Goal: Task Accomplishment & Management: Complete application form

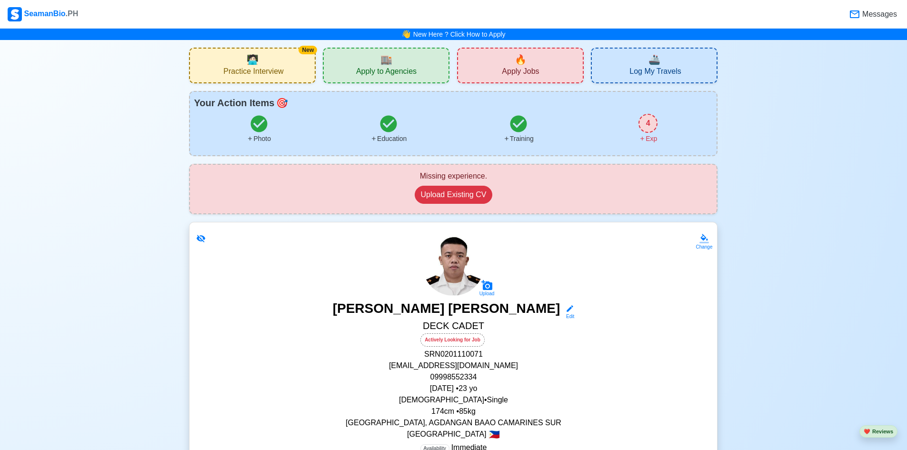
click at [486, 68] on div "🔥 Apply Jobs" at bounding box center [520, 66] width 127 height 36
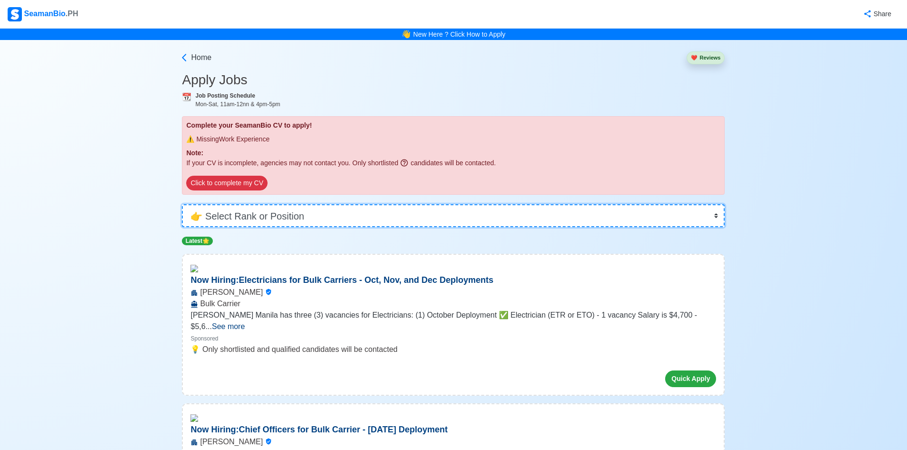
click at [267, 222] on select "👉 Select Rank or Position Master Chief Officer 2nd Officer 3rd Officer Junior O…" at bounding box center [453, 215] width 543 height 23
select select "Cadet"
click at [185, 204] on select "👉 Select Rank or Position Master Chief Officer 2nd Officer 3rd Officer Junior O…" at bounding box center [453, 215] width 543 height 23
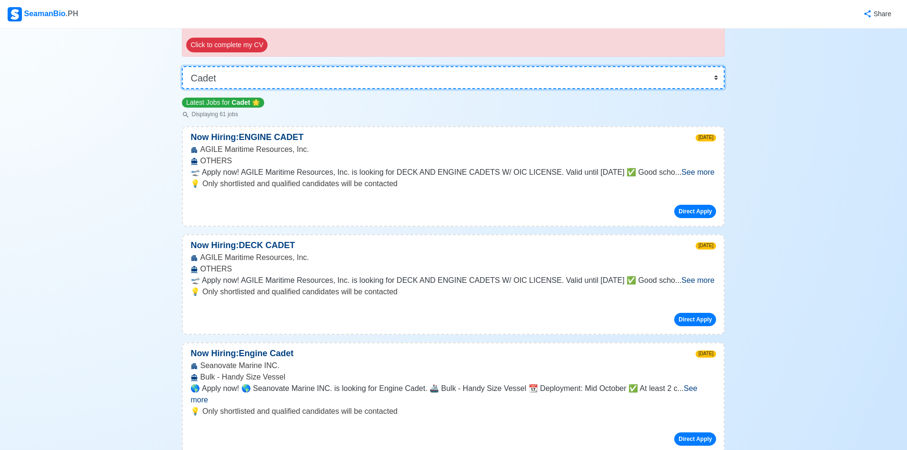
scroll to position [143, 0]
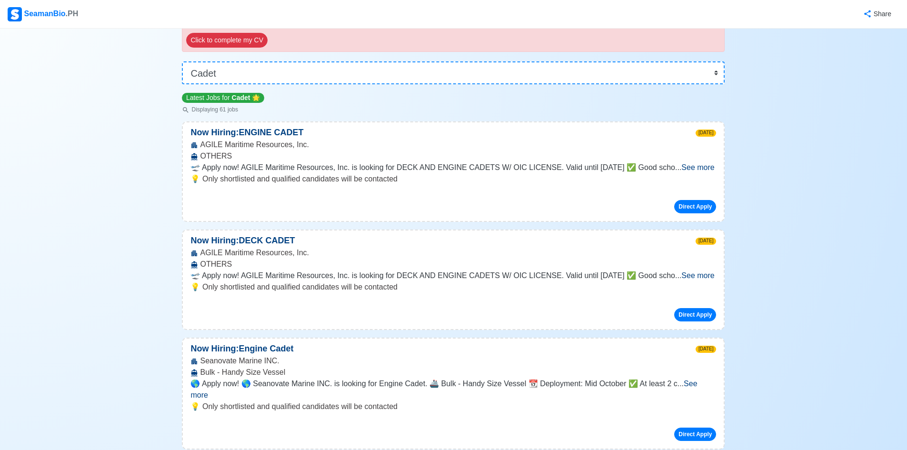
click at [699, 278] on span "See more" at bounding box center [697, 275] width 33 height 8
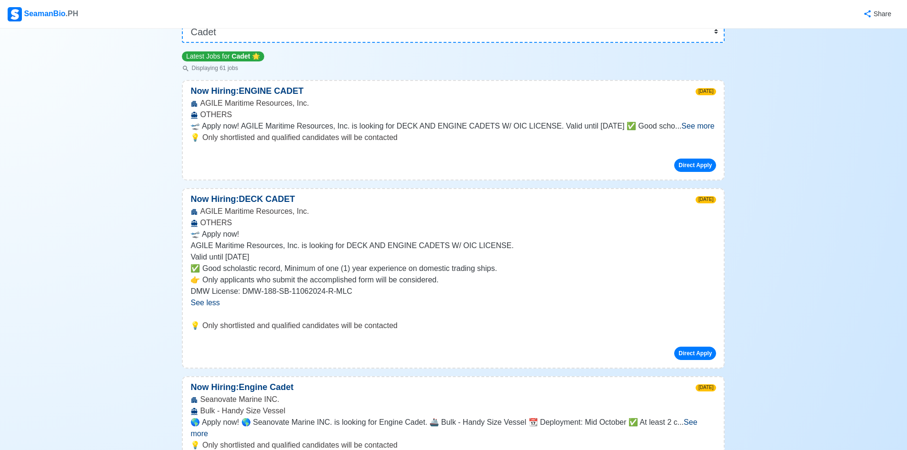
scroll to position [190, 0]
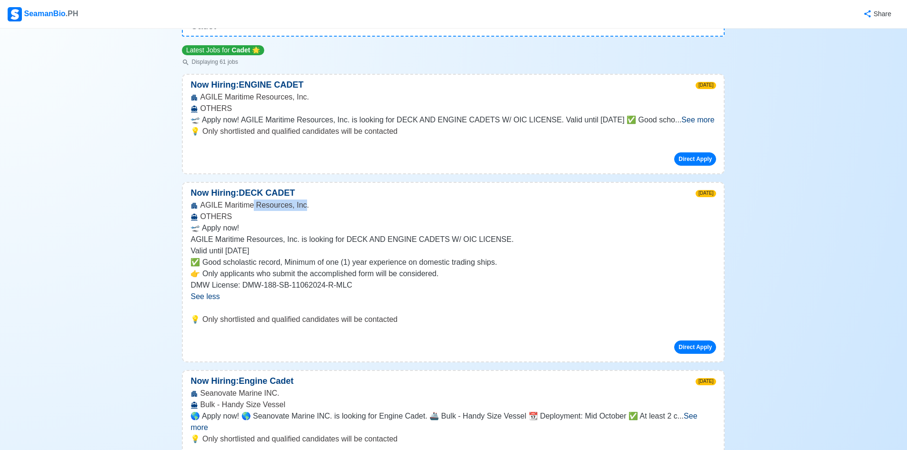
drag, startPoint x: 299, startPoint y: 205, endPoint x: 252, endPoint y: 207, distance: 46.7
click at [252, 207] on div "AGILE Maritime Resources, Inc. OTHERS" at bounding box center [453, 211] width 541 height 23
click at [306, 206] on div "AGILE Maritime Resources, Inc. OTHERS" at bounding box center [453, 211] width 541 height 23
drag, startPoint x: 306, startPoint y: 206, endPoint x: 207, endPoint y: 201, distance: 99.2
click at [207, 201] on div "AGILE Maritime Resources, Inc. OTHERS" at bounding box center [453, 211] width 541 height 23
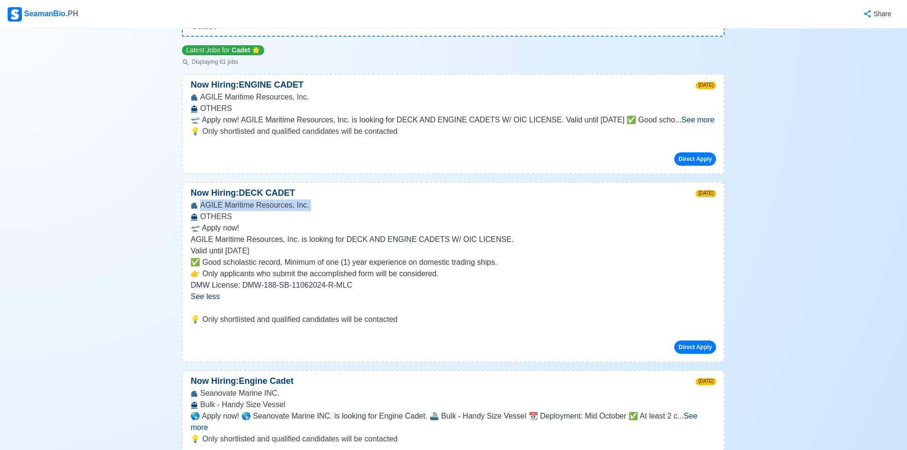
copy div "AGILE Maritime Resources, Inc."
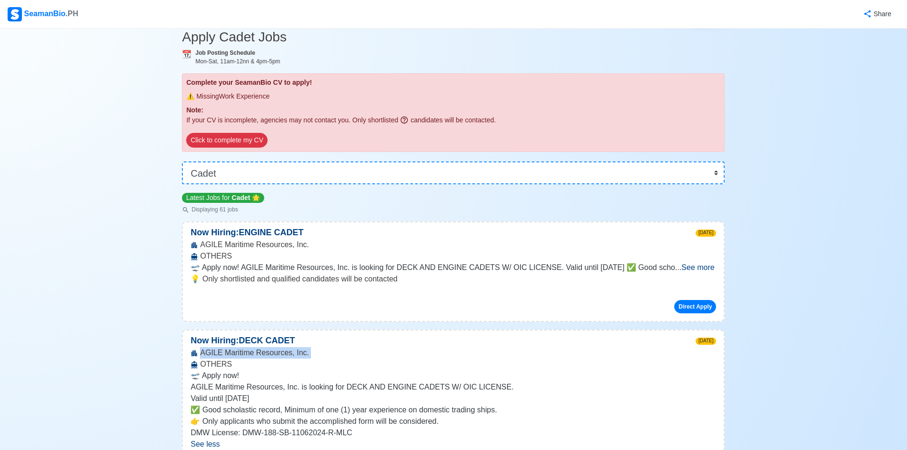
scroll to position [0, 0]
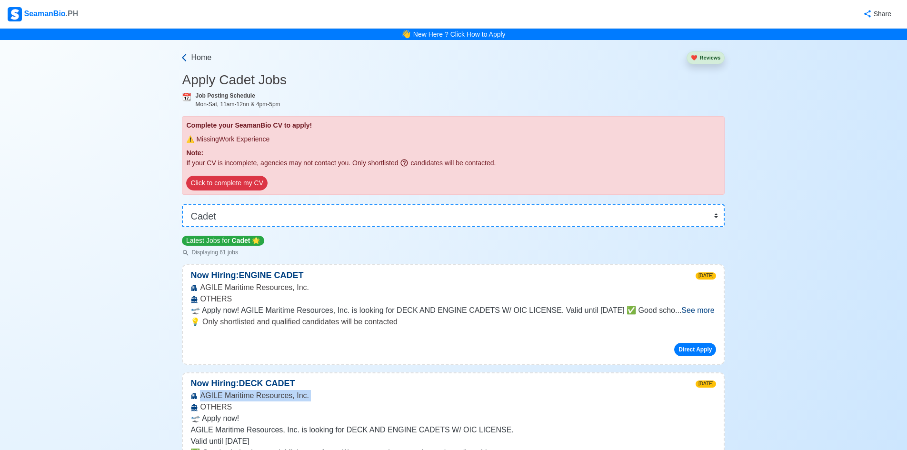
click at [188, 59] on icon at bounding box center [185, 58] width 10 height 10
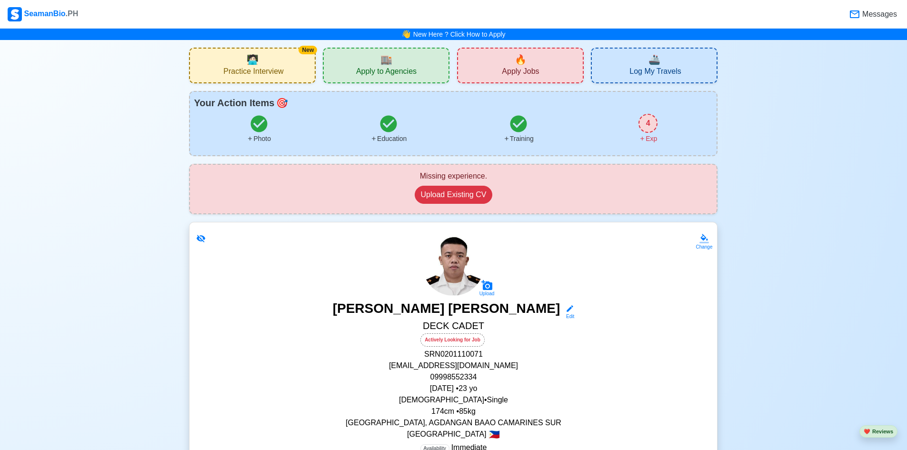
click at [404, 71] on span "Apply to Agencies" at bounding box center [386, 73] width 60 height 12
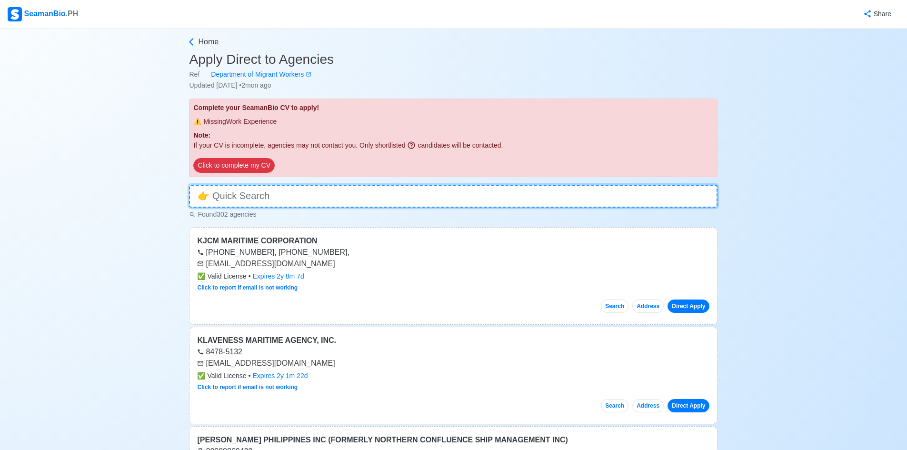
click at [383, 190] on input at bounding box center [453, 196] width 529 height 23
paste input "AGILE Maritime Resources, Inc."
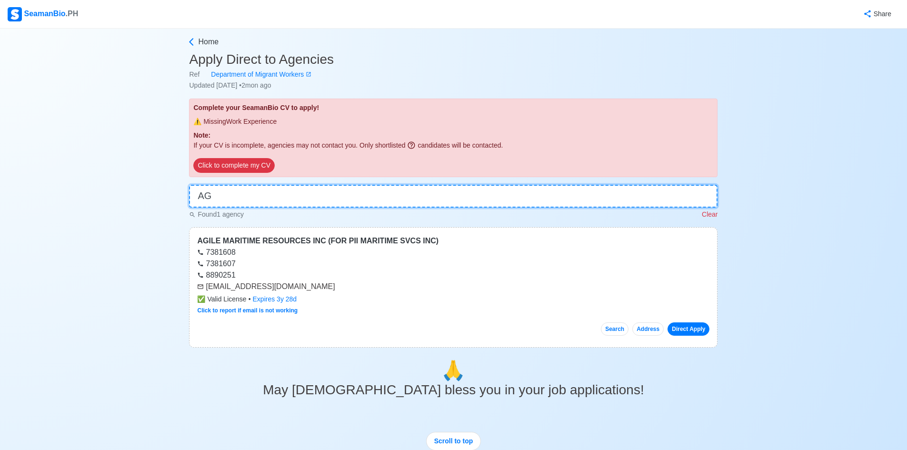
type input "A"
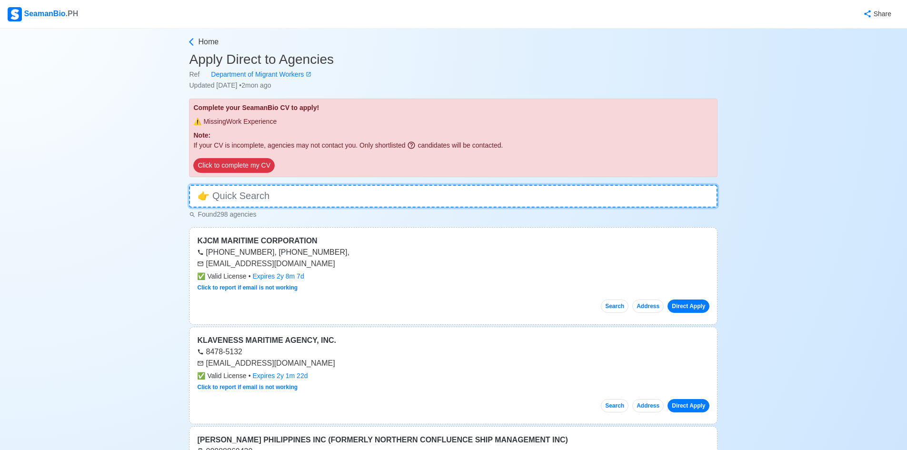
paste input "AGILE Maritime Resources, Inc."
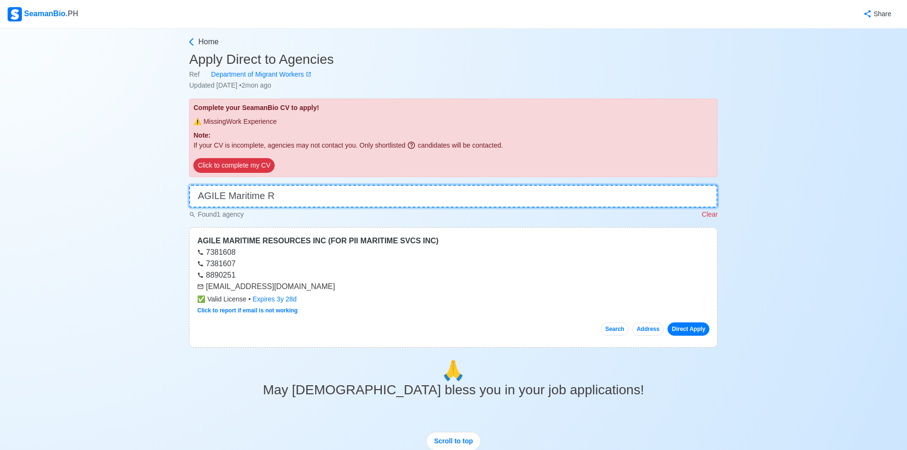
paste input "AGILE Maritime Resources, Inc."
type input "AGILE Maritime R"
click at [191, 40] on icon at bounding box center [192, 42] width 10 height 10
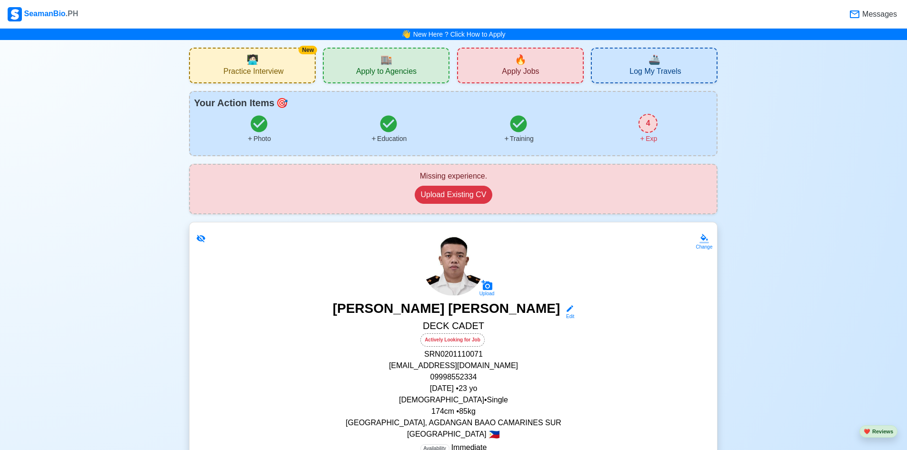
click at [521, 76] on span "Apply Jobs" at bounding box center [520, 73] width 37 height 12
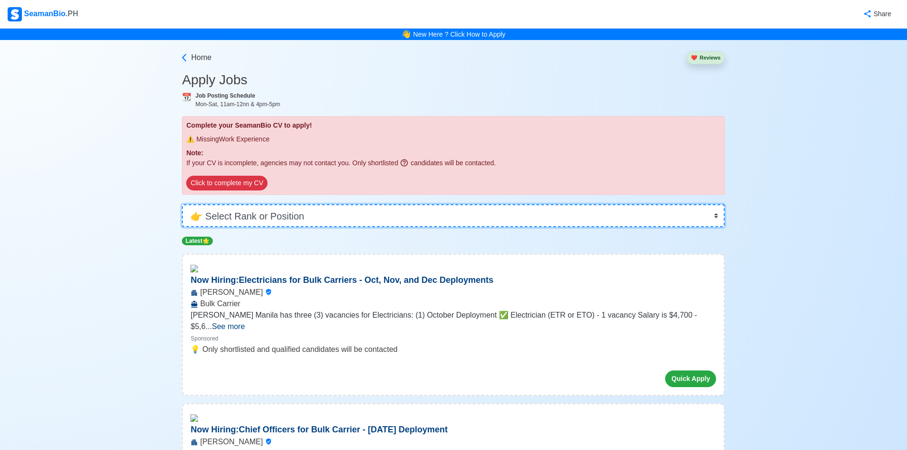
click at [380, 207] on select "👉 Select Rank or Position Master Chief Officer 2nd Officer 3rd Officer Junior O…" at bounding box center [453, 215] width 543 height 23
select select "Cadet"
click at [185, 204] on select "👉 Select Rank or Position Master Chief Officer 2nd Officer 3rd Officer Junior O…" at bounding box center [453, 215] width 543 height 23
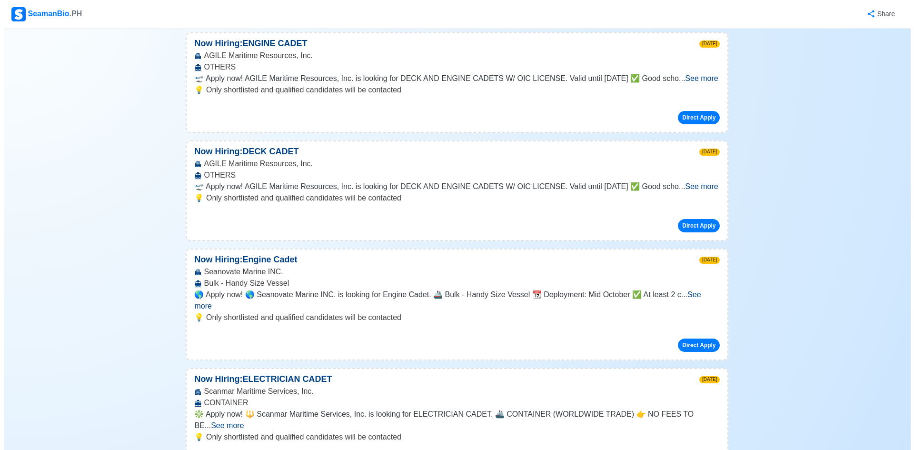
scroll to position [238, 0]
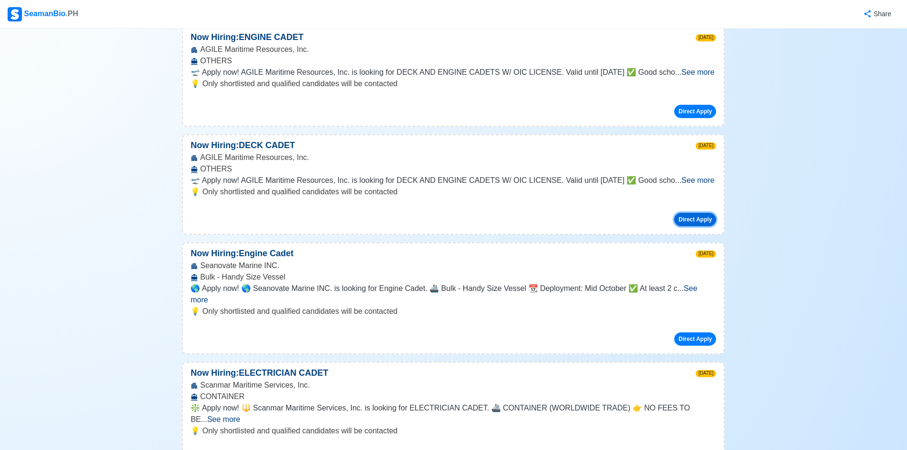
click at [684, 217] on button "Direct Apply" at bounding box center [695, 219] width 42 height 13
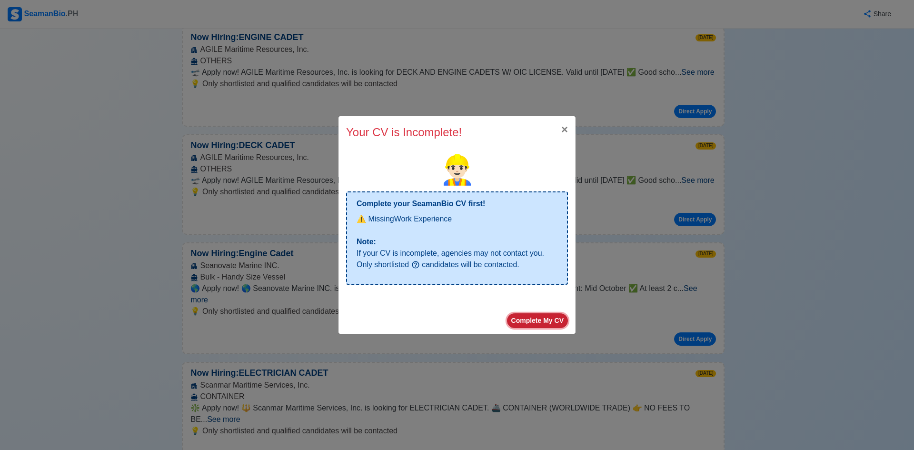
click at [554, 321] on button "Complete My CV" at bounding box center [537, 320] width 61 height 15
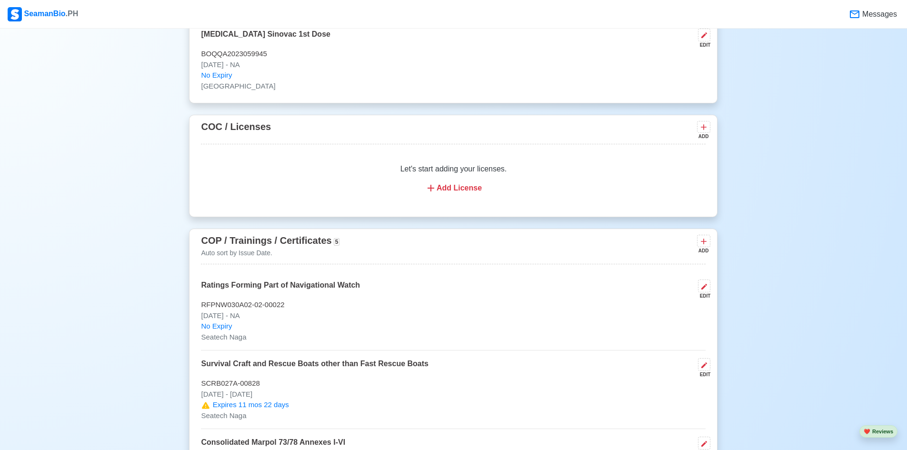
scroll to position [1429, 0]
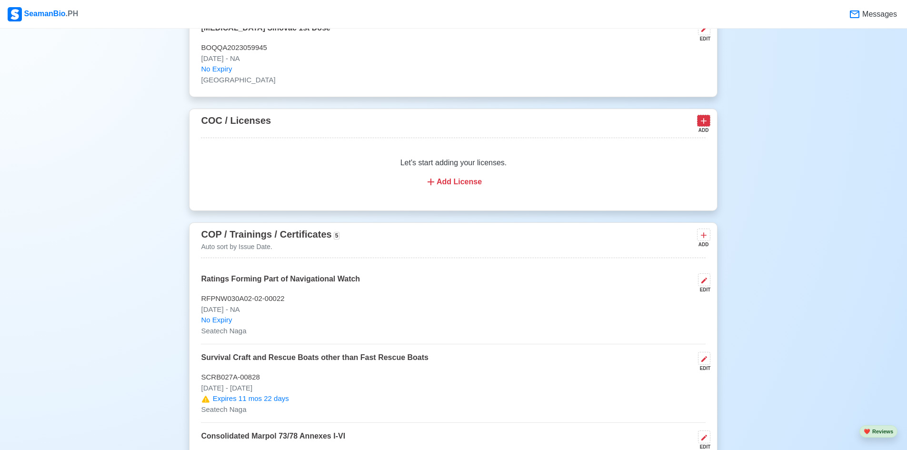
click at [701, 126] on icon at bounding box center [704, 121] width 10 height 10
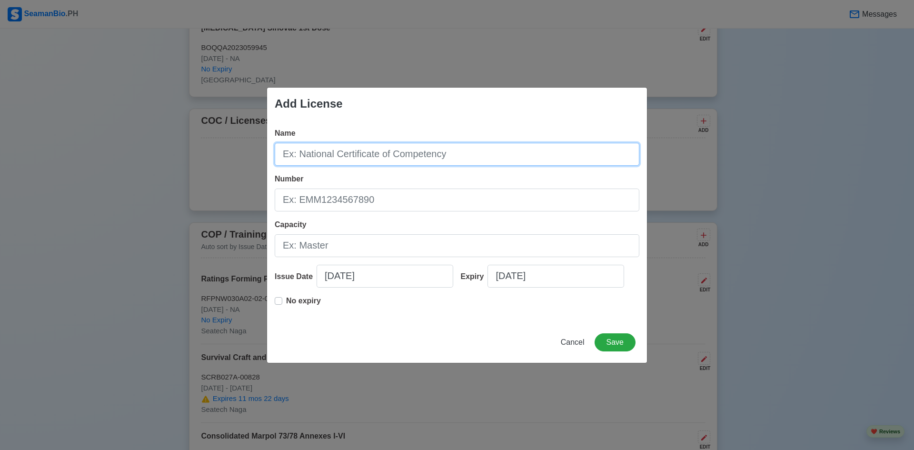
click at [422, 155] on input "Name" at bounding box center [457, 154] width 365 height 23
type input "na"
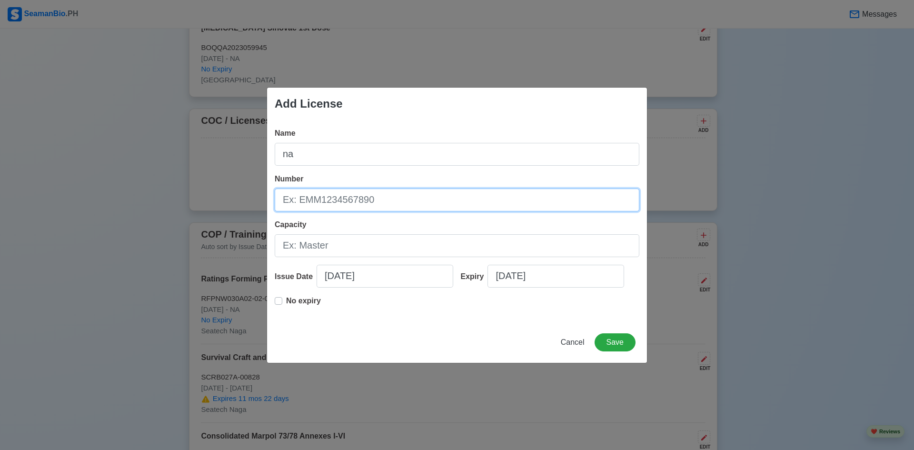
click at [305, 193] on input "Number" at bounding box center [457, 200] width 365 height 23
type input "N/A"
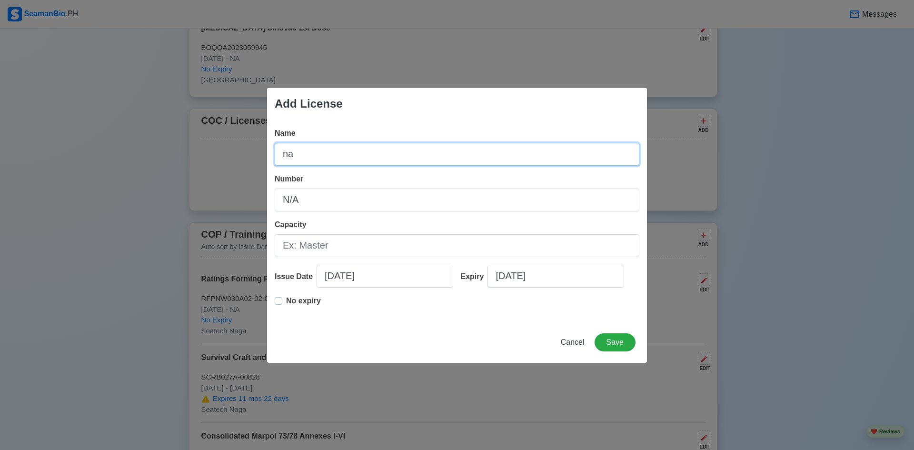
click at [331, 159] on input "na" at bounding box center [457, 154] width 365 height 23
type input "n"
type input "N/A"
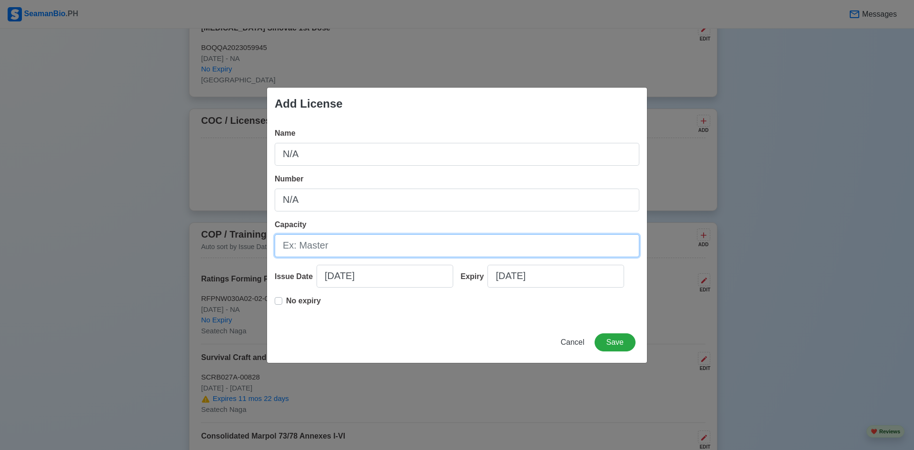
click at [397, 256] on input "Capacity" at bounding box center [457, 245] width 365 height 23
type input "N/A"
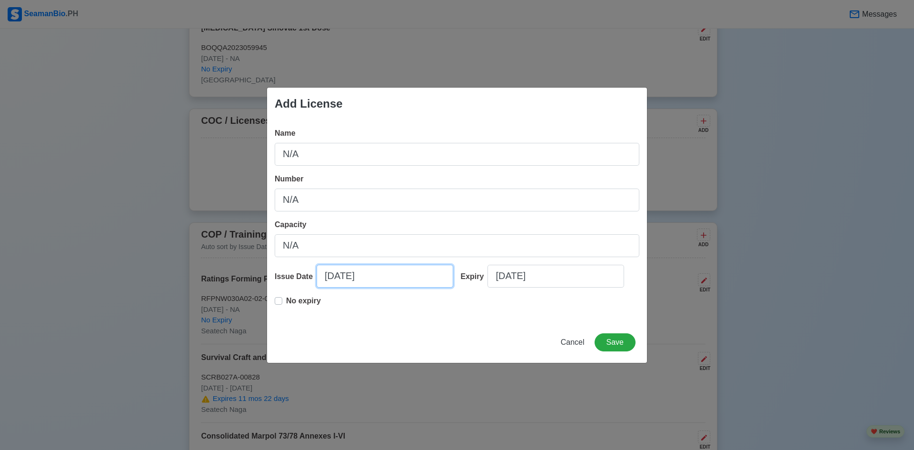
click at [373, 276] on input "[DATE]" at bounding box center [385, 276] width 137 height 23
select select "****"
select select "*******"
click at [625, 345] on button "Save" at bounding box center [615, 342] width 41 height 18
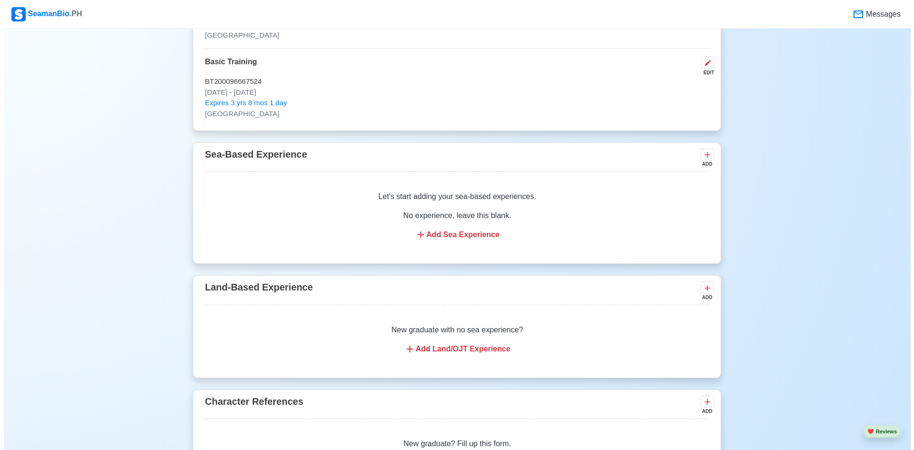
scroll to position [2000, 0]
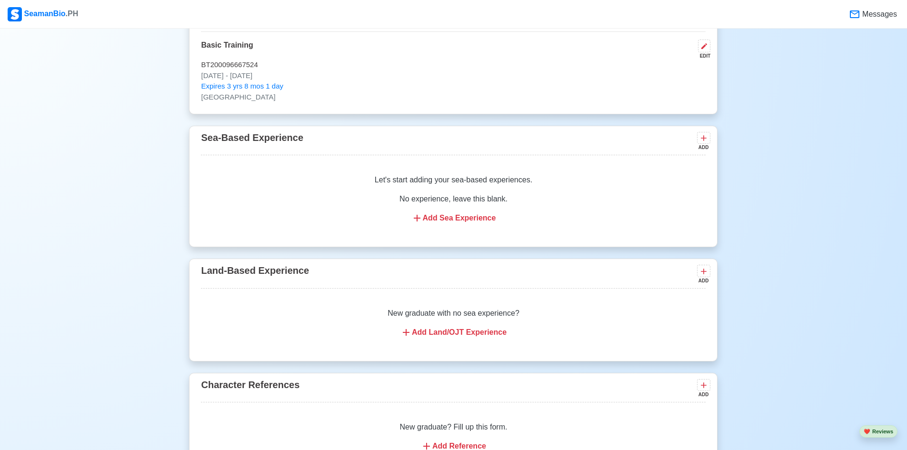
click at [475, 230] on div "Let's start adding your sea-based experiences. No experience, leave this blank.…" at bounding box center [453, 199] width 505 height 72
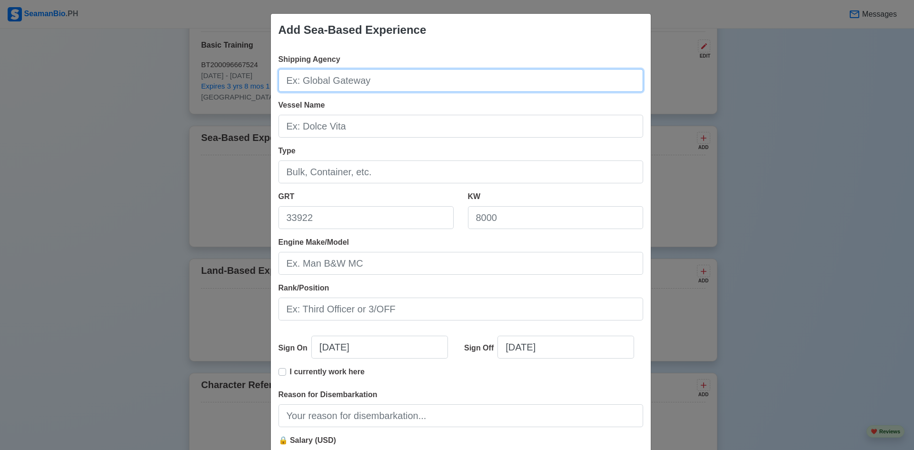
click at [349, 81] on input "Shipping Agency" at bounding box center [461, 80] width 365 height 23
type input "N/A"
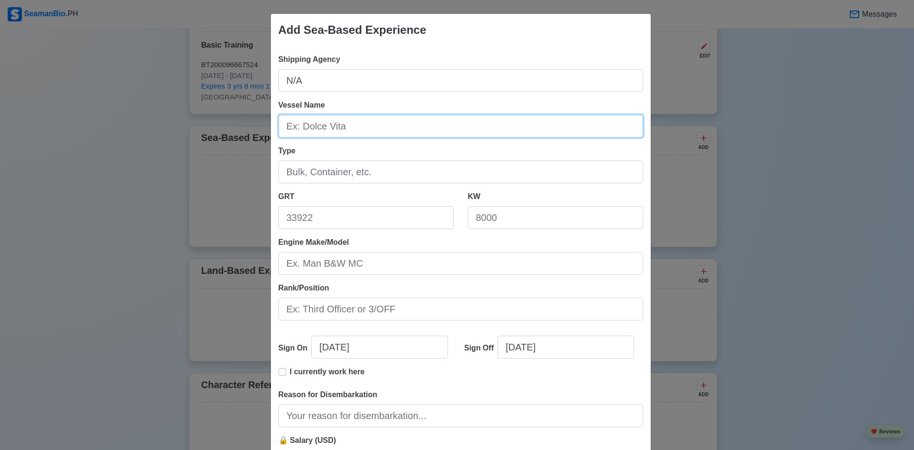
click at [336, 121] on input "Vessel Name" at bounding box center [461, 126] width 365 height 23
type input "N/A"
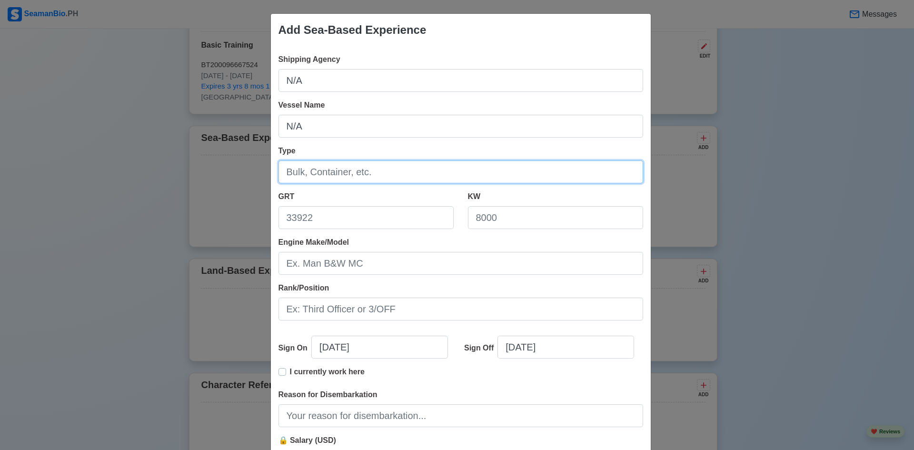
click at [331, 170] on input "Type" at bounding box center [461, 171] width 365 height 23
type input "N/A"
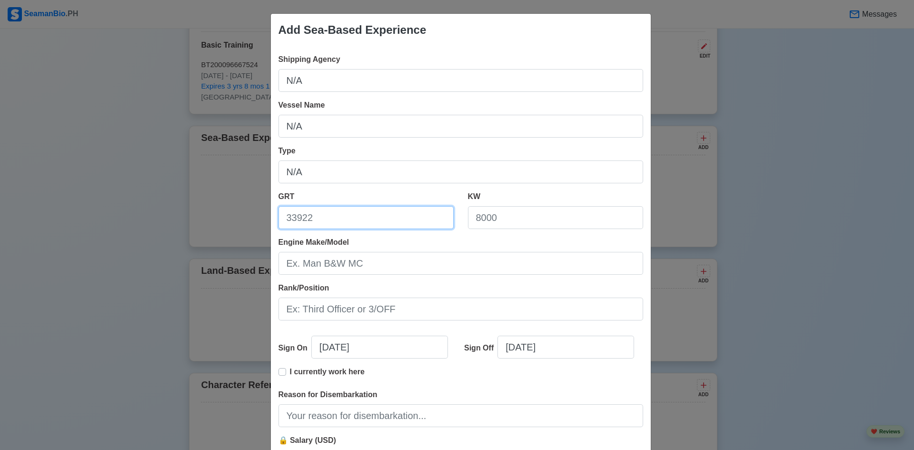
click at [335, 218] on input "GRT" at bounding box center [366, 217] width 175 height 23
type input "N/A"
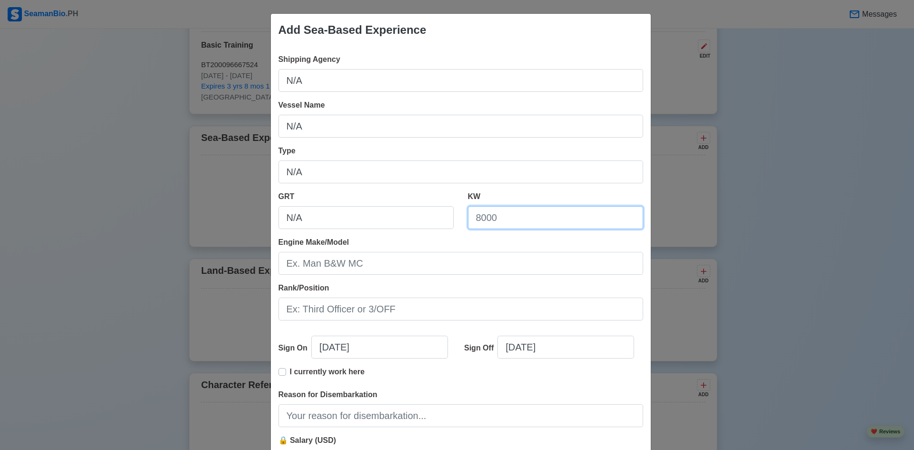
click at [498, 224] on input "KW" at bounding box center [555, 217] width 175 height 23
type input "N/A"
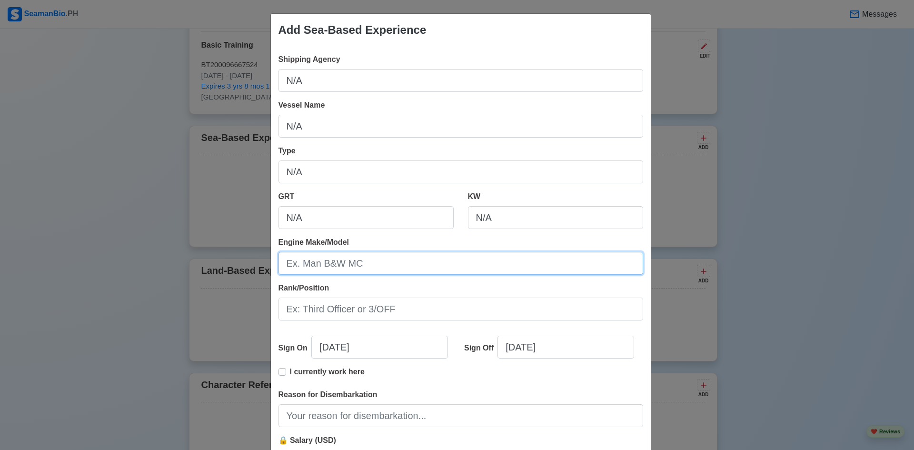
drag, startPoint x: 386, startPoint y: 270, endPoint x: 382, endPoint y: 273, distance: 5.4
click at [386, 270] on input "Engine Make/Model" at bounding box center [461, 263] width 365 height 23
type input "N/A"
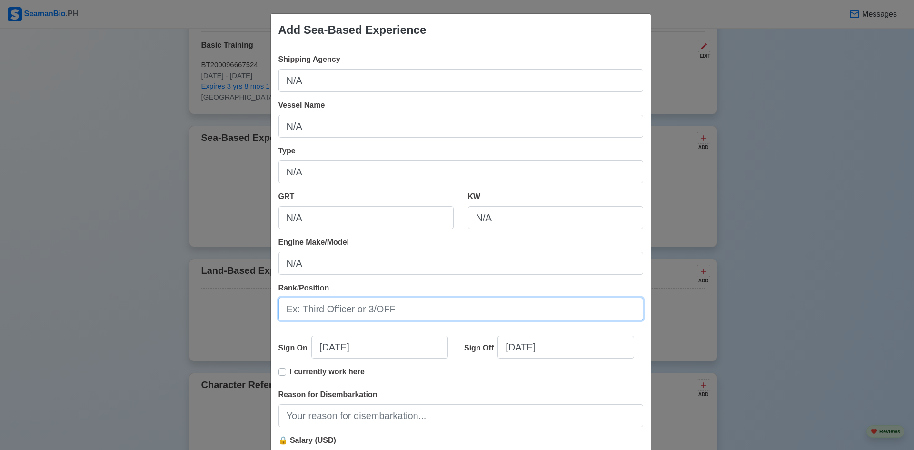
drag, startPoint x: 364, startPoint y: 304, endPoint x: 362, endPoint y: 316, distance: 12.5
click at [364, 309] on input "Rank/Position" at bounding box center [461, 309] width 365 height 23
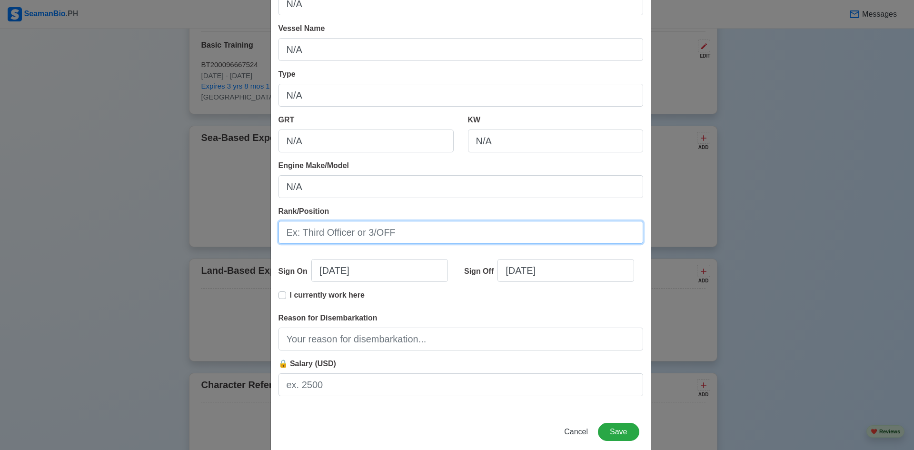
scroll to position [93, 0]
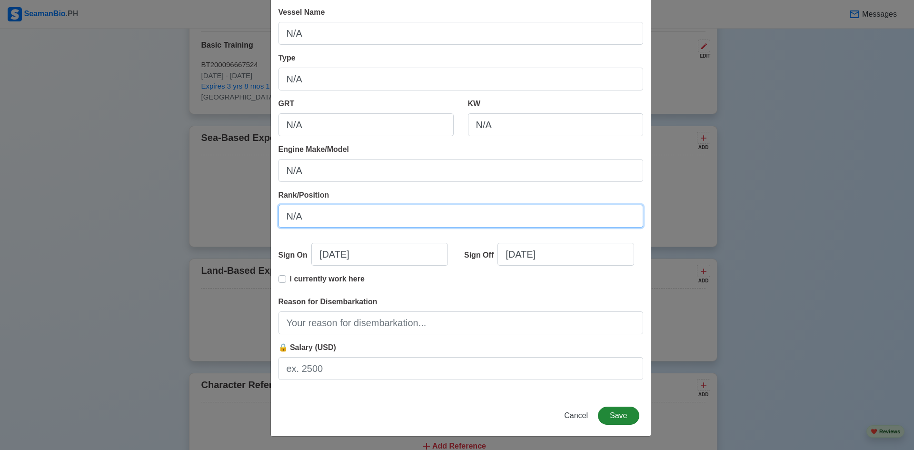
type input "N/A"
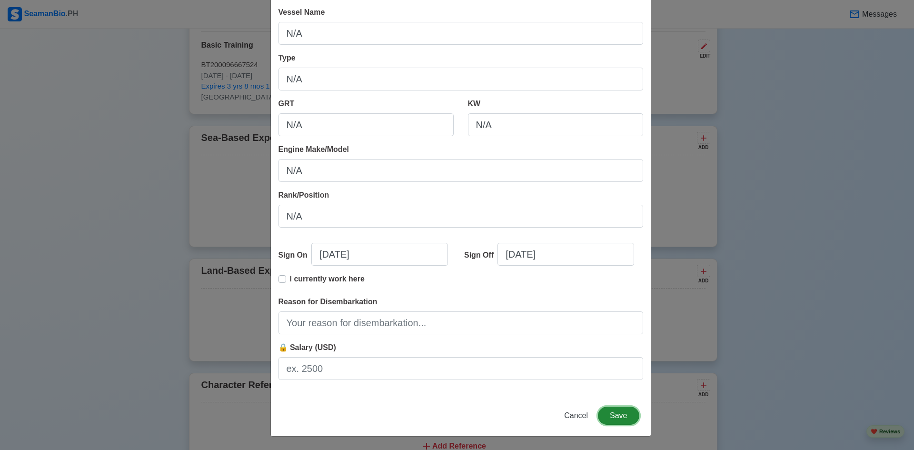
click at [614, 421] on button "Save" at bounding box center [618, 416] width 41 height 18
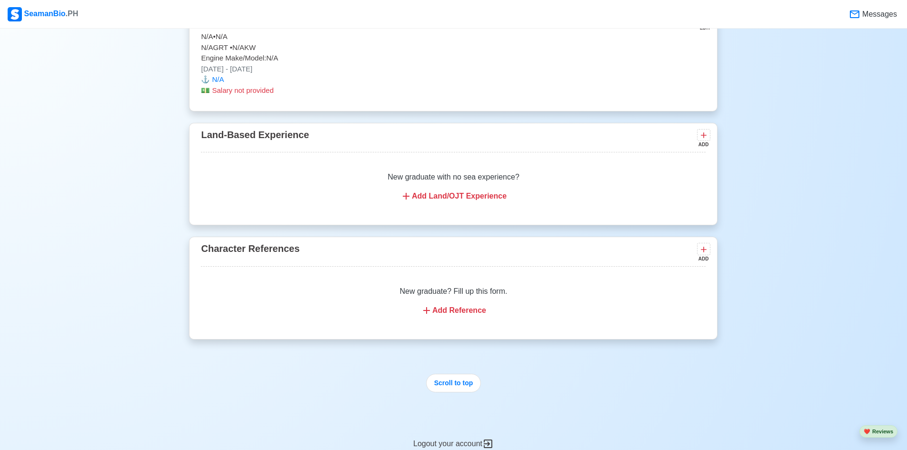
scroll to position [2060, 0]
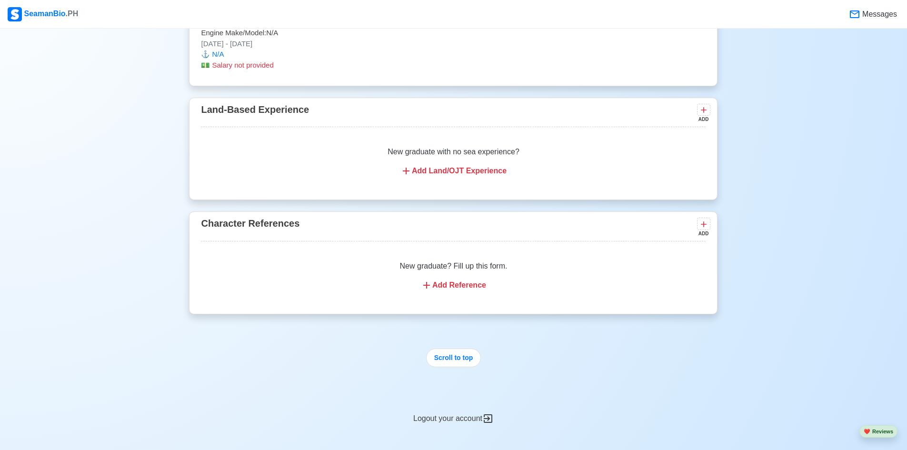
click at [441, 188] on div "New graduate with no sea experience? Add Land/OJT Experience" at bounding box center [453, 161] width 505 height 53
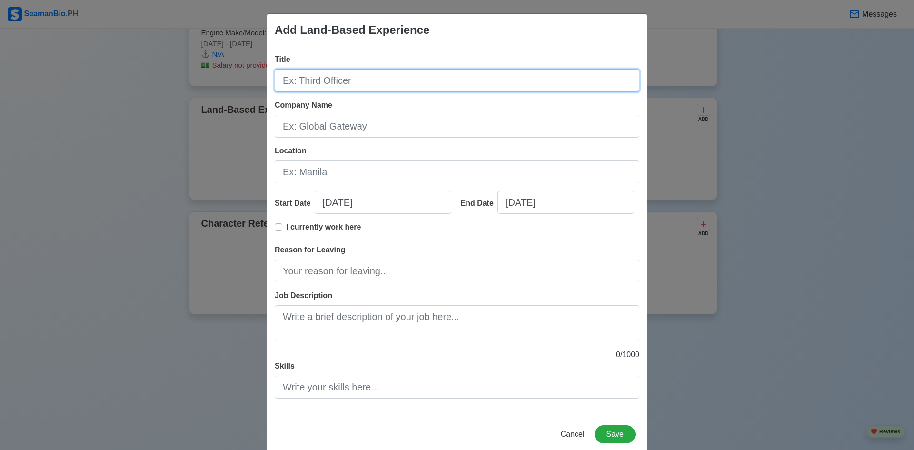
click at [368, 84] on input "Title" at bounding box center [457, 80] width 365 height 23
type input "N/A"
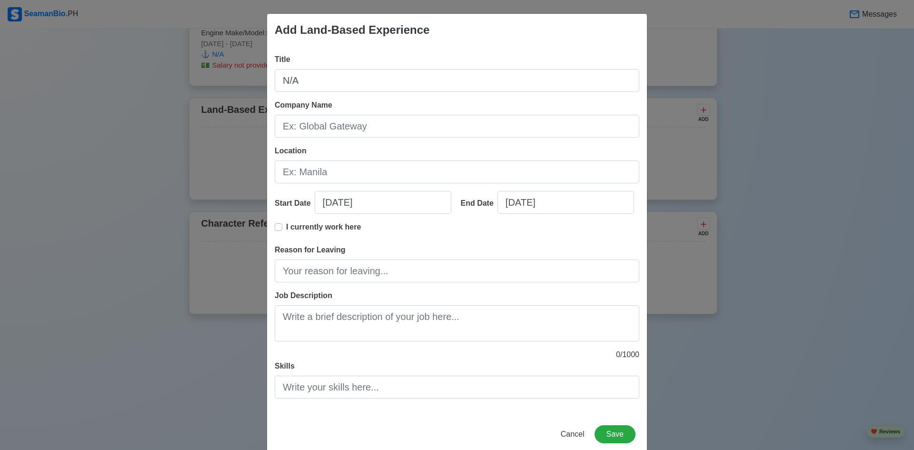
click at [373, 138] on div "Title N/A Company Name Location Start Date [DATE] End Date [DATE] I currently w…" at bounding box center [457, 230] width 380 height 368
click at [372, 128] on input "Company Name" at bounding box center [457, 126] width 365 height 23
type input "N/A"
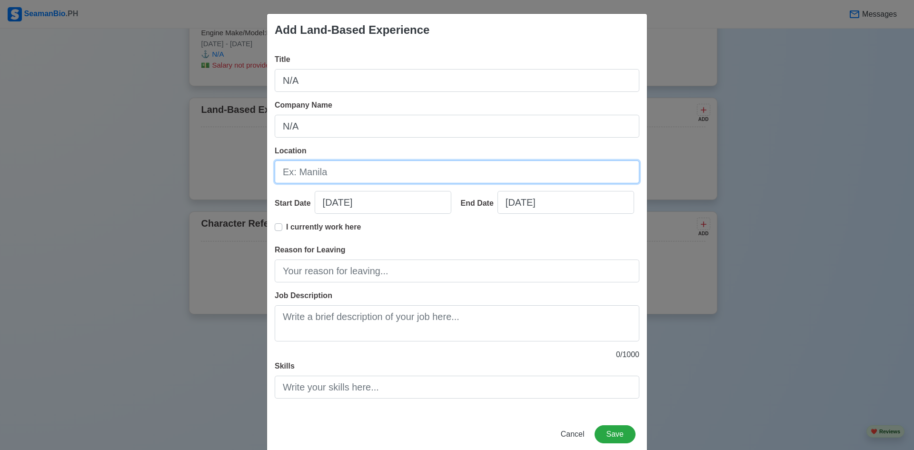
click at [346, 176] on input "Location" at bounding box center [457, 171] width 365 height 23
type input "N/A"
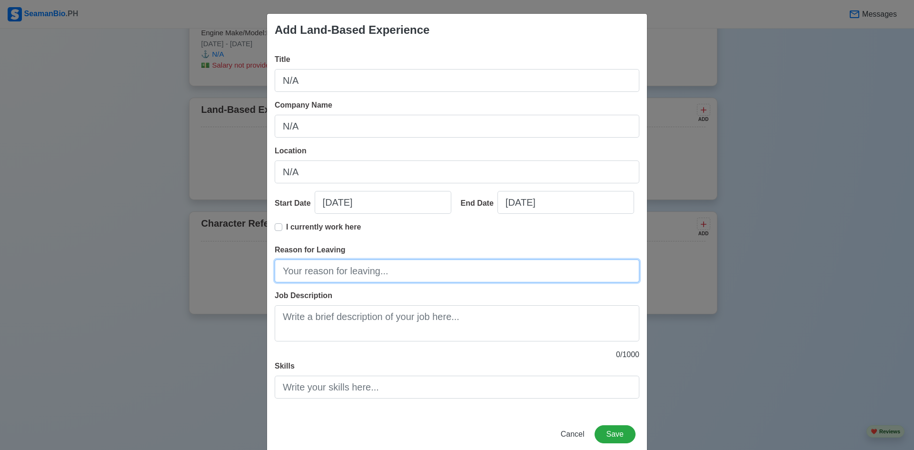
click at [388, 278] on input "Reason for Leaving" at bounding box center [457, 271] width 365 height 23
click at [617, 434] on button "Save" at bounding box center [615, 434] width 41 height 18
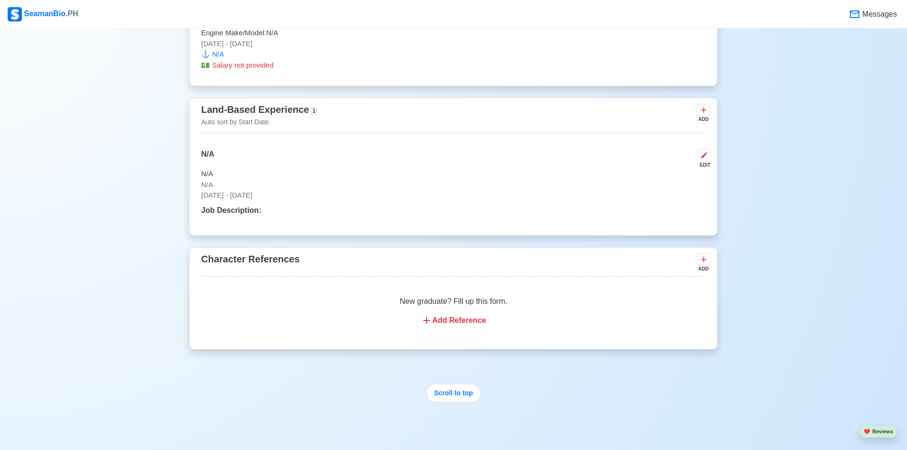
click at [457, 307] on p "New graduate? Fill up this form." at bounding box center [453, 301] width 482 height 11
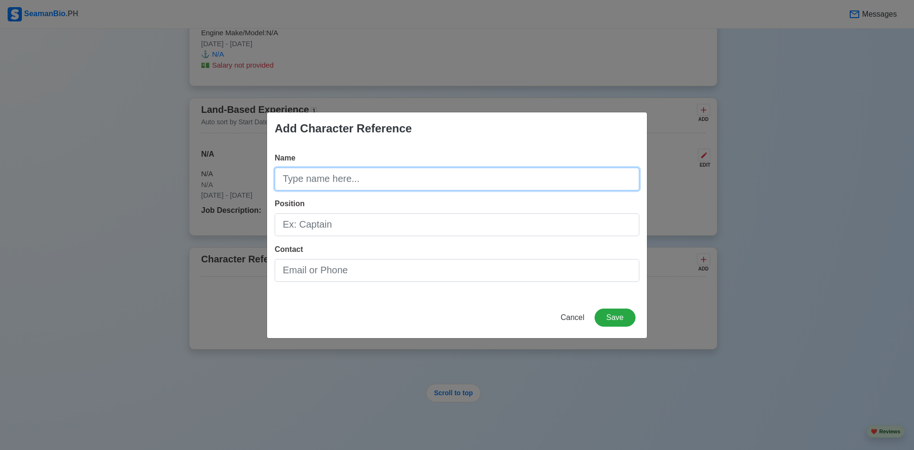
click at [388, 176] on input "Name" at bounding box center [457, 179] width 365 height 23
type input "N/A"
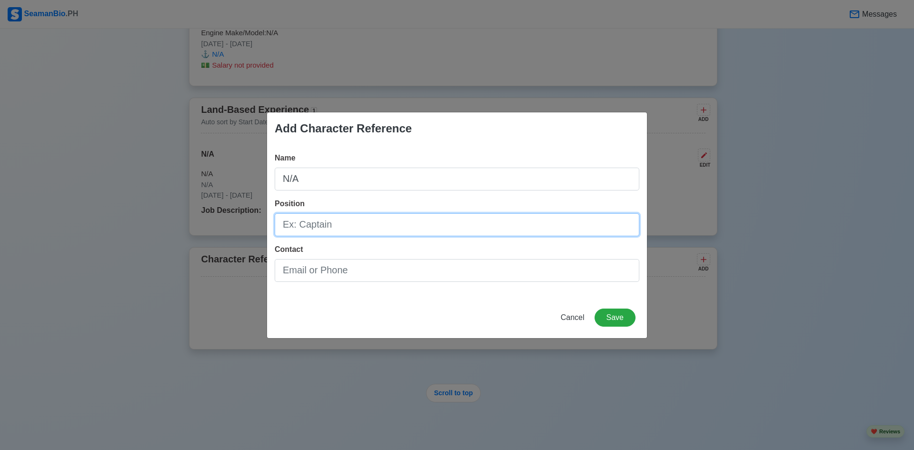
click at [367, 224] on input "Position" at bounding box center [457, 224] width 365 height 23
type input "N/A"
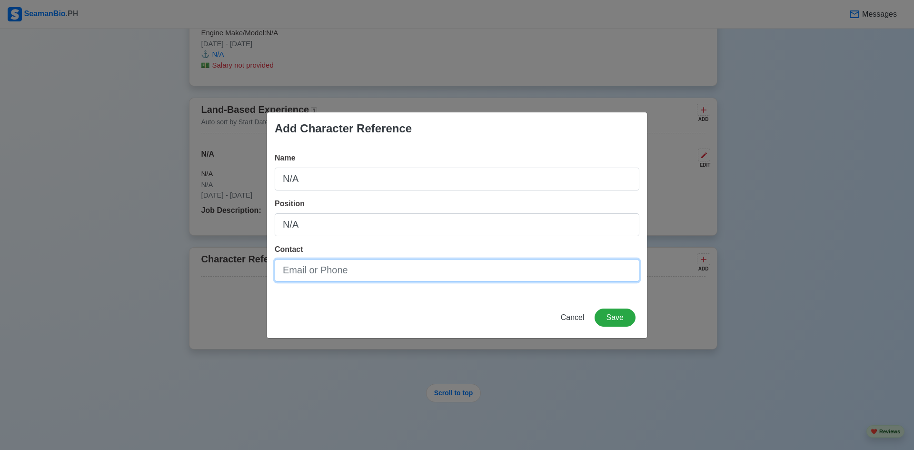
click at [324, 271] on input "Contact" at bounding box center [457, 270] width 365 height 23
type input "N/A"
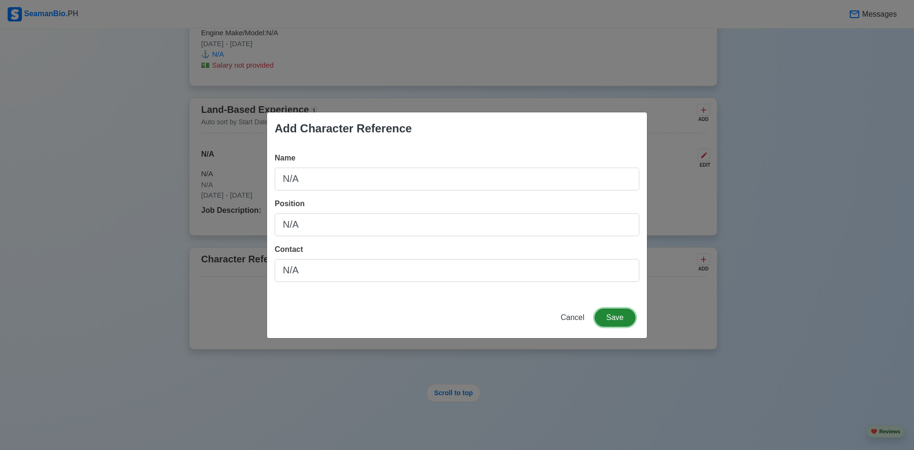
click at [602, 312] on button "Save" at bounding box center [615, 318] width 41 height 18
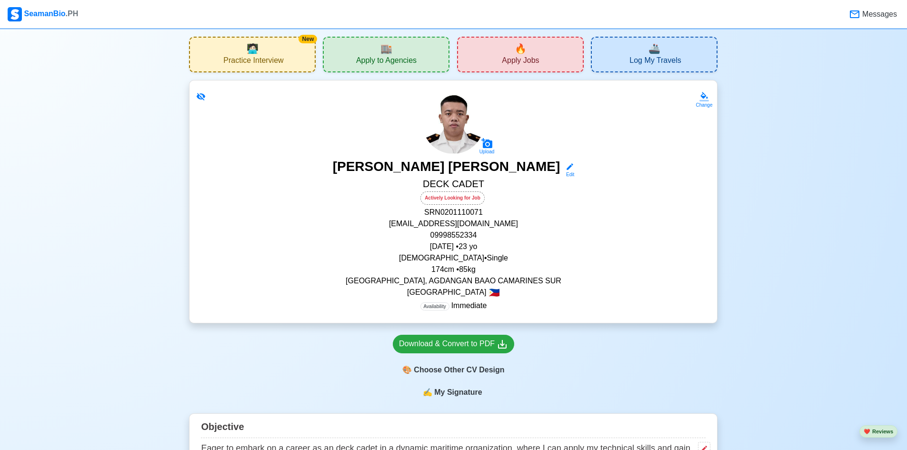
scroll to position [0, 0]
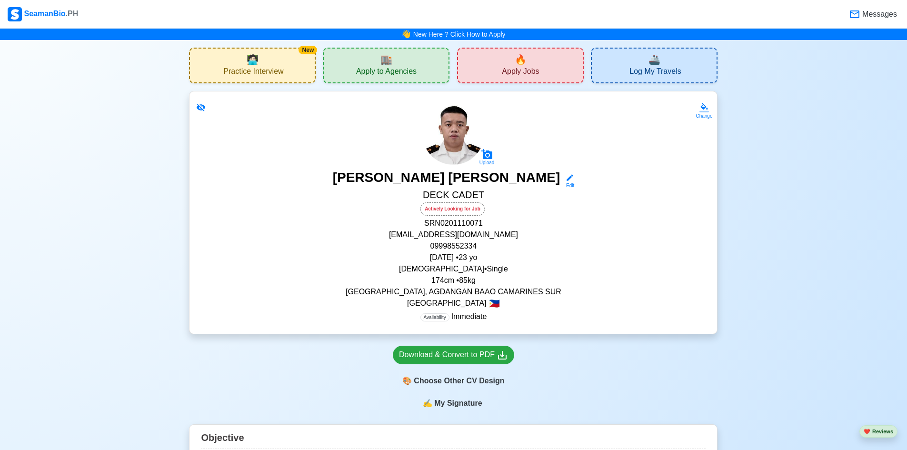
click at [515, 68] on span "Apply Jobs" at bounding box center [520, 73] width 37 height 12
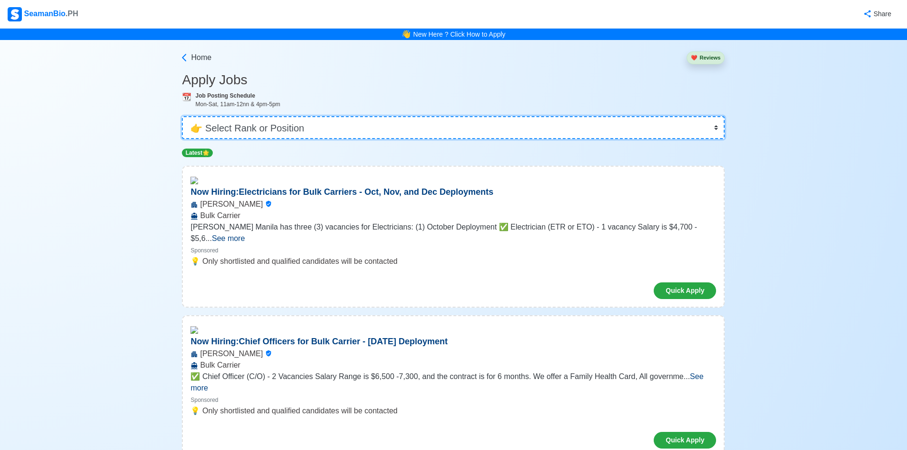
click at [385, 129] on select "👉 Select Rank or Position Master Chief Officer 2nd Officer 3rd Officer Junior O…" at bounding box center [453, 127] width 543 height 23
select select "Cadet"
click at [185, 116] on select "👉 Select Rank or Position Master Chief Officer 2nd Officer 3rd Officer Junior O…" at bounding box center [453, 127] width 543 height 23
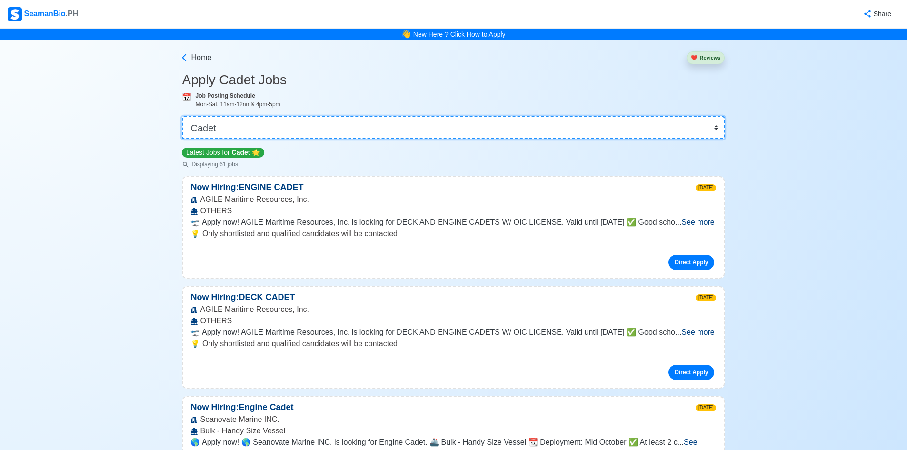
scroll to position [238, 0]
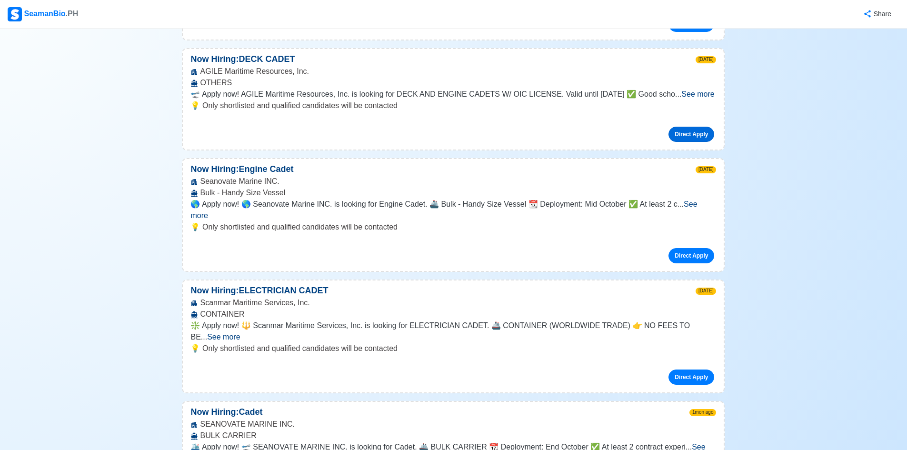
click at [677, 133] on link "Direct Apply" at bounding box center [692, 134] width 46 height 15
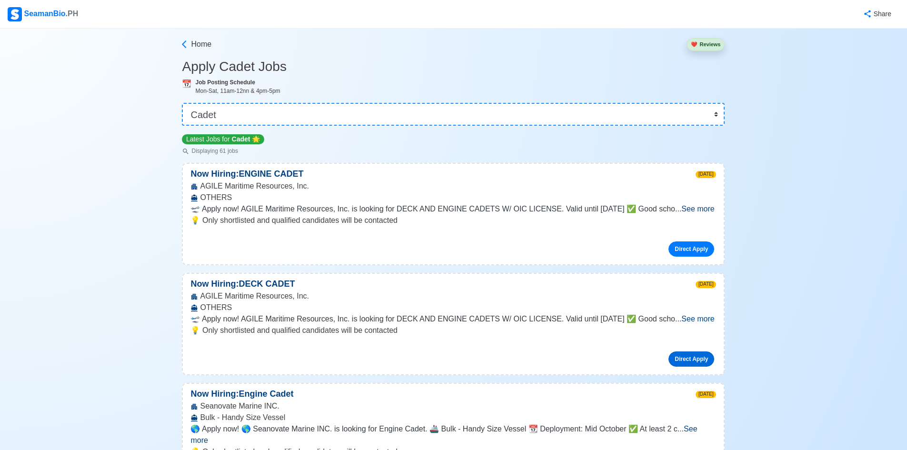
scroll to position [0, 0]
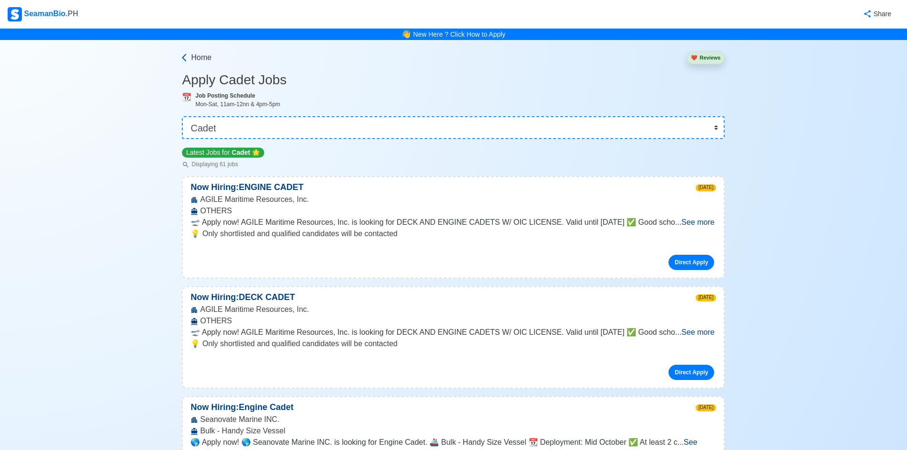
click at [190, 52] on link "Home" at bounding box center [196, 57] width 32 height 11
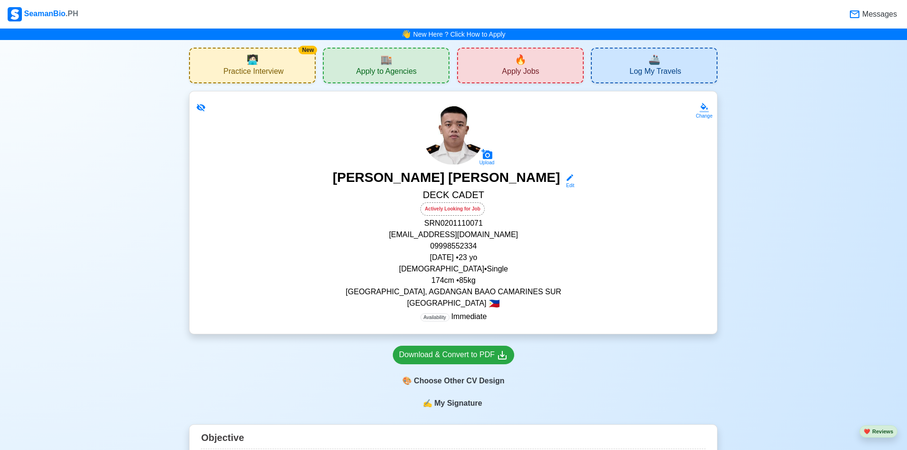
click at [371, 72] on span "Apply to Agencies" at bounding box center [386, 73] width 60 height 12
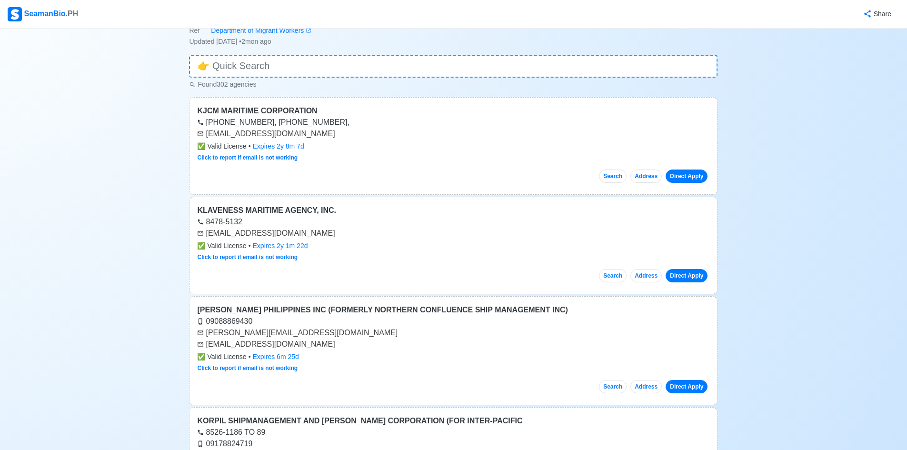
scroll to position [48, 0]
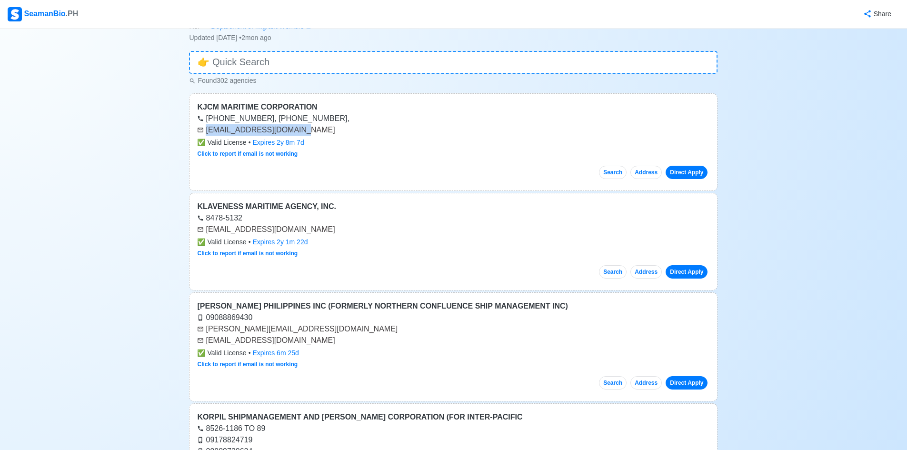
drag, startPoint x: 292, startPoint y: 132, endPoint x: 206, endPoint y: 129, distance: 86.2
click at [206, 129] on div "[EMAIL_ADDRESS][DOMAIN_NAME]" at bounding box center [453, 129] width 512 height 11
copy div "[EMAIL_ADDRESS][DOMAIN_NAME]"
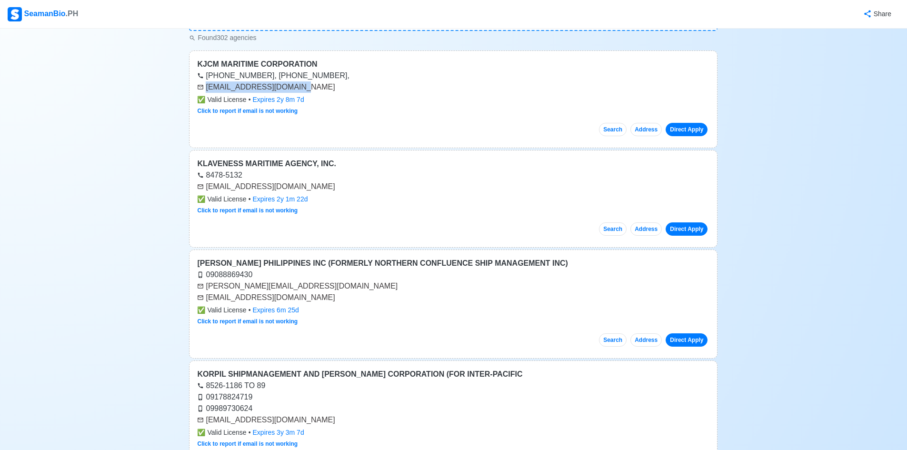
scroll to position [95, 0]
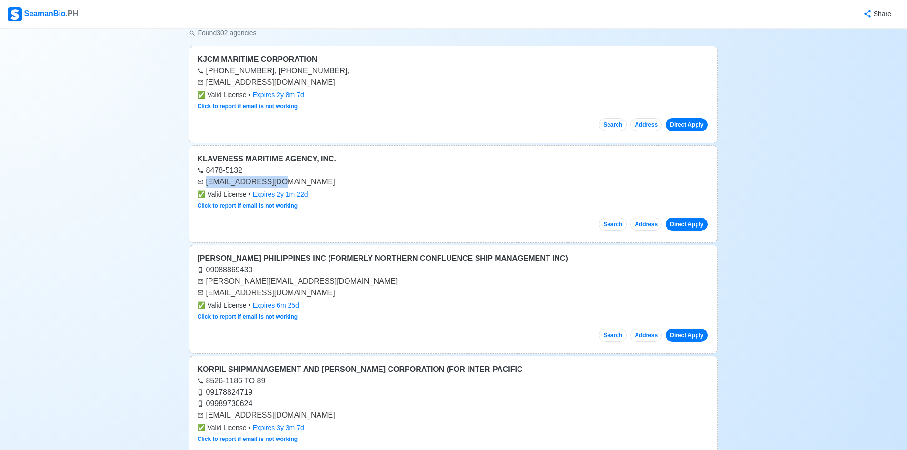
drag, startPoint x: 281, startPoint y: 182, endPoint x: 205, endPoint y: 184, distance: 76.2
click at [205, 184] on div "[EMAIL_ADDRESS][DOMAIN_NAME]" at bounding box center [453, 181] width 512 height 11
copy div "[EMAIL_ADDRESS][DOMAIN_NAME]"
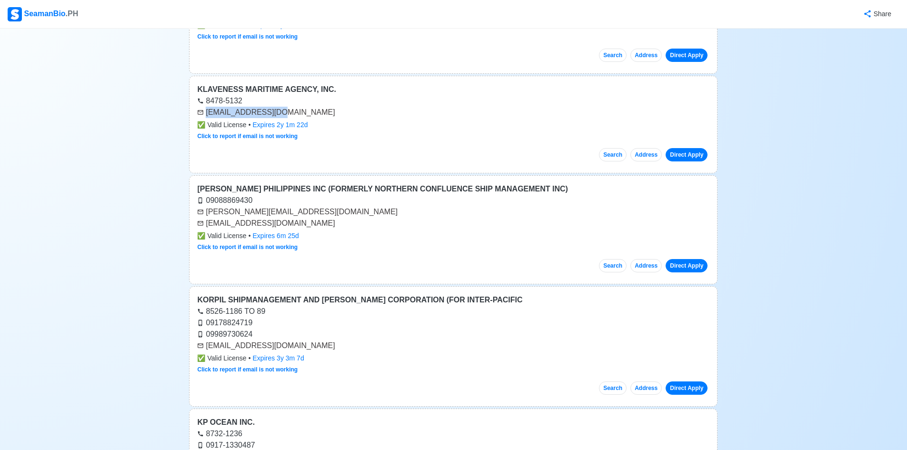
scroll to position [190, 0]
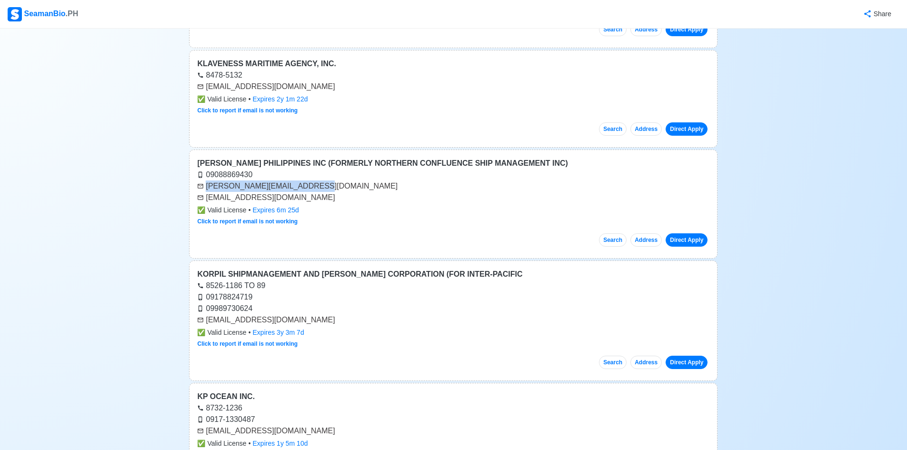
drag, startPoint x: 302, startPoint y: 187, endPoint x: 206, endPoint y: 187, distance: 96.2
click at [206, 187] on div "[PERSON_NAME][EMAIL_ADDRESS][DOMAIN_NAME]" at bounding box center [453, 185] width 512 height 11
copy div "[PERSON_NAME][EMAIL_ADDRESS][DOMAIN_NAME]"
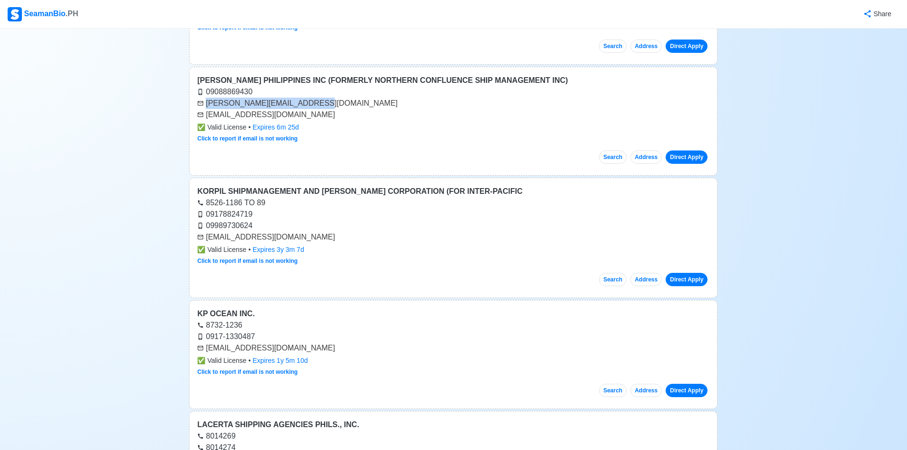
scroll to position [286, 0]
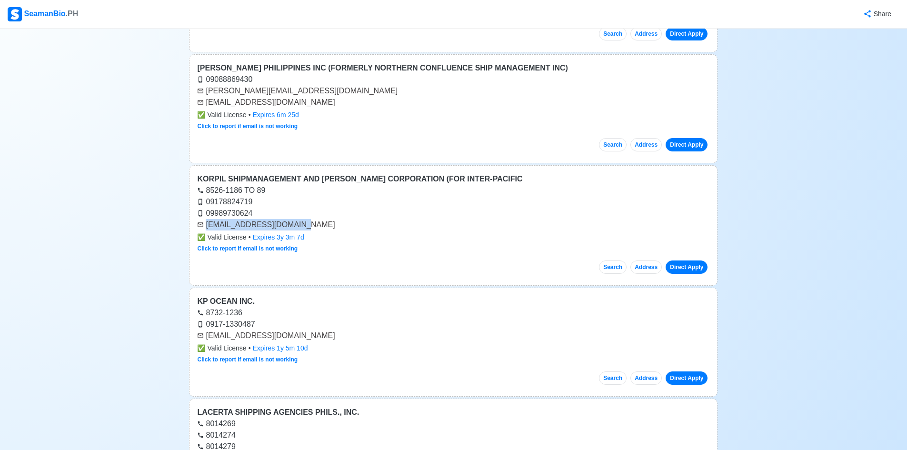
drag, startPoint x: 292, startPoint y: 225, endPoint x: 206, endPoint y: 228, distance: 86.2
click at [206, 228] on div "[EMAIL_ADDRESS][DOMAIN_NAME]" at bounding box center [453, 224] width 512 height 11
copy div "[EMAIL_ADDRESS][DOMAIN_NAME]"
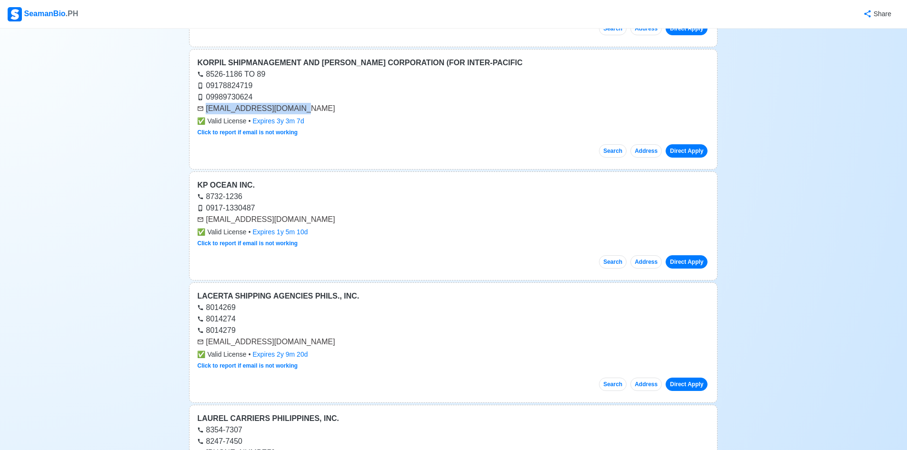
scroll to position [429, 0]
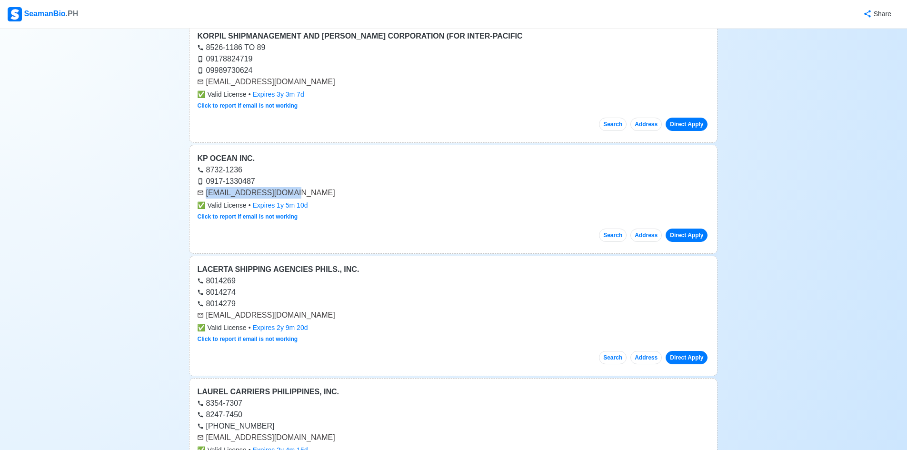
drag, startPoint x: 284, startPoint y: 195, endPoint x: 206, endPoint y: 195, distance: 78.6
click at [206, 195] on div "[EMAIL_ADDRESS][DOMAIN_NAME]" at bounding box center [453, 192] width 512 height 11
copy div "[EMAIL_ADDRESS][DOMAIN_NAME]"
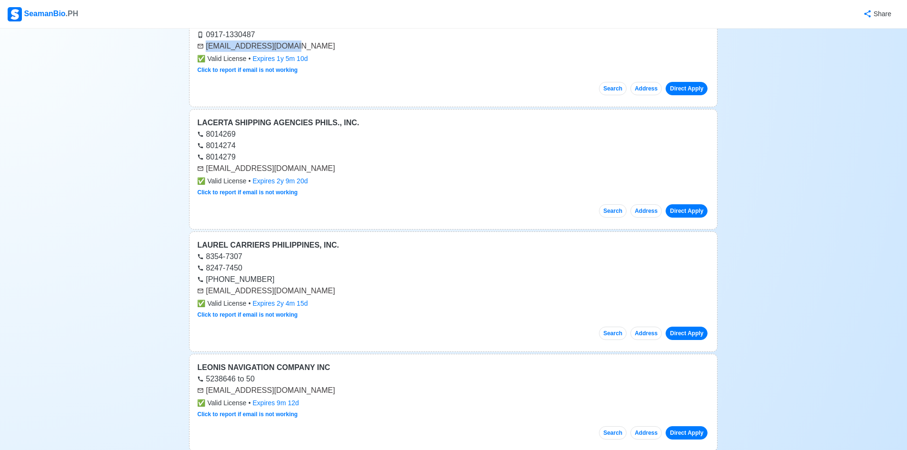
scroll to position [571, 0]
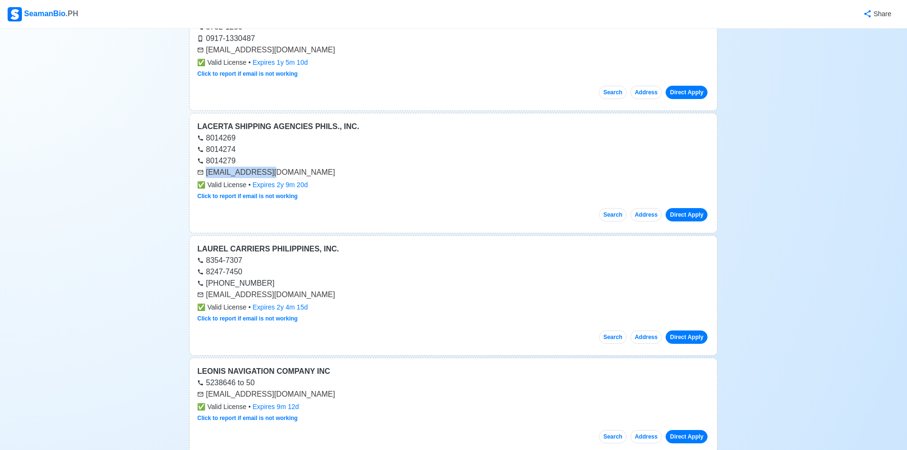
drag, startPoint x: 270, startPoint y: 172, endPoint x: 200, endPoint y: 172, distance: 70.0
click at [200, 172] on div "[EMAIL_ADDRESS][DOMAIN_NAME]" at bounding box center [453, 172] width 512 height 11
copy div "[EMAIL_ADDRESS][DOMAIN_NAME]"
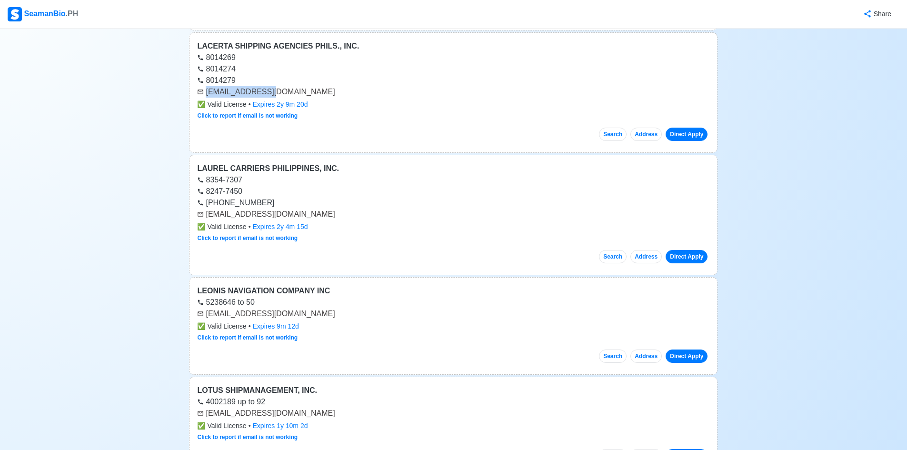
scroll to position [667, 0]
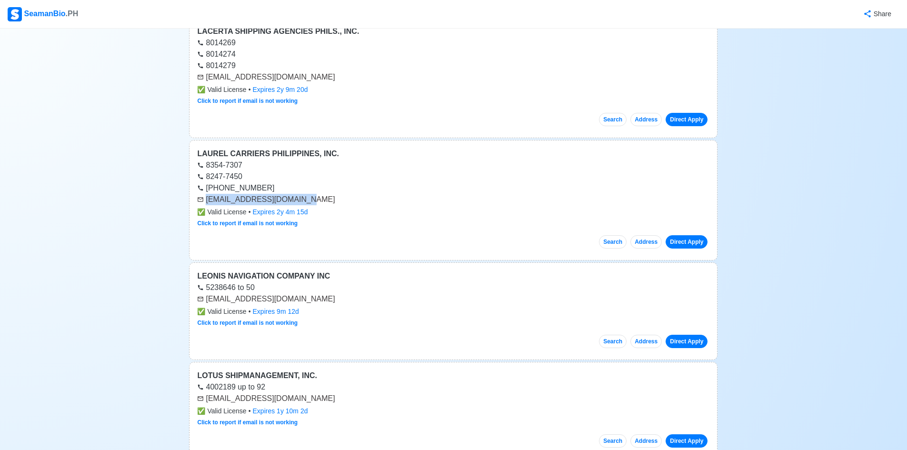
drag, startPoint x: 296, startPoint y: 197, endPoint x: 203, endPoint y: 197, distance: 92.9
click at [203, 197] on div "[EMAIL_ADDRESS][DOMAIN_NAME]" at bounding box center [453, 199] width 512 height 11
copy div "[EMAIL_ADDRESS][DOMAIN_NAME]"
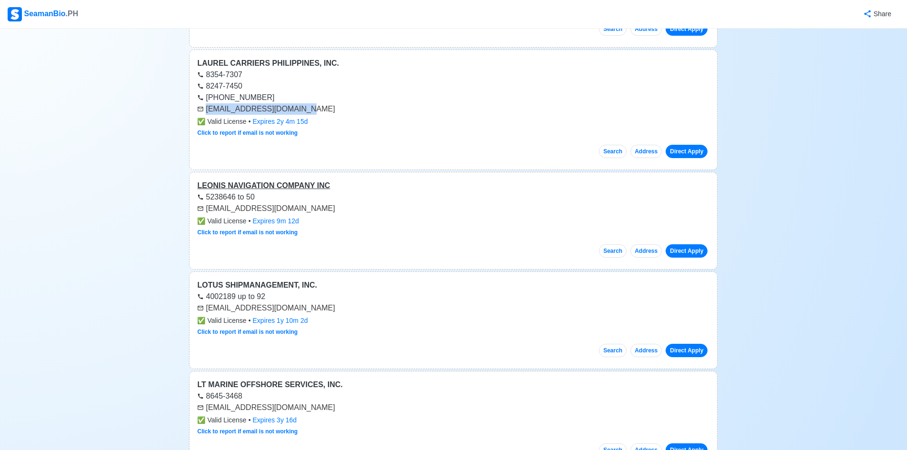
scroll to position [762, 0]
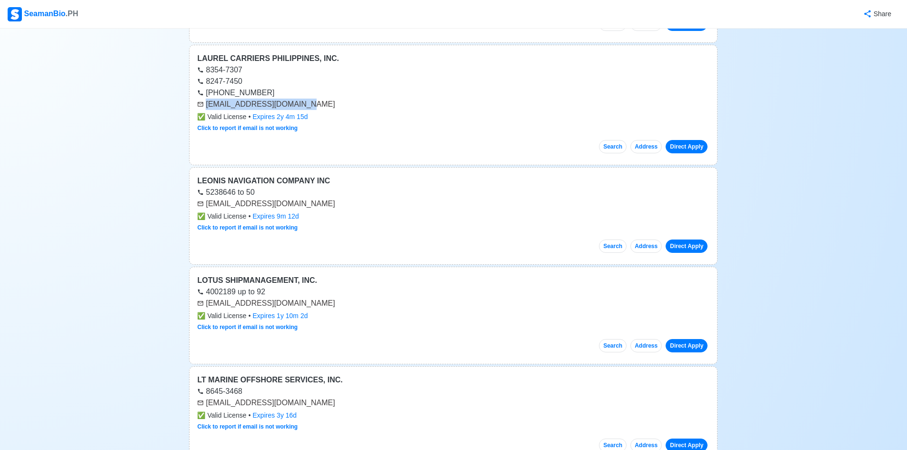
drag, startPoint x: 322, startPoint y: 205, endPoint x: 202, endPoint y: 206, distance: 120.0
click at [202, 206] on div "[EMAIL_ADDRESS][DOMAIN_NAME]" at bounding box center [453, 203] width 512 height 11
copy div "[EMAIL_ADDRESS][DOMAIN_NAME]"
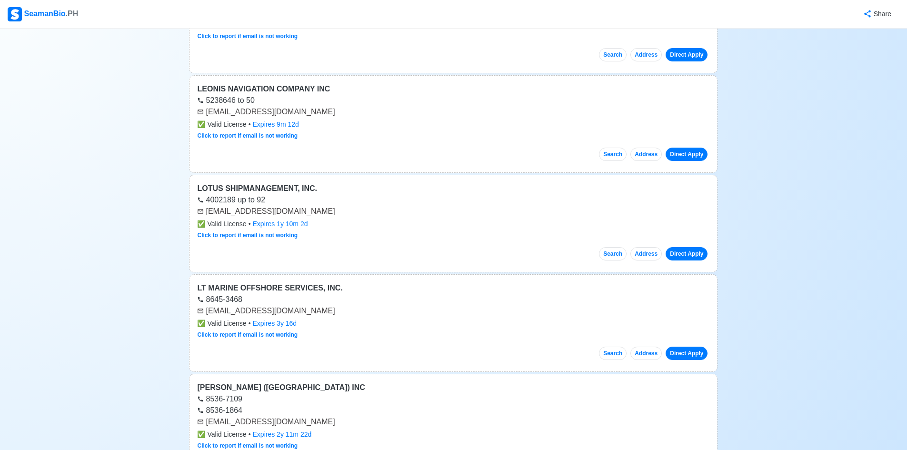
scroll to position [857, 0]
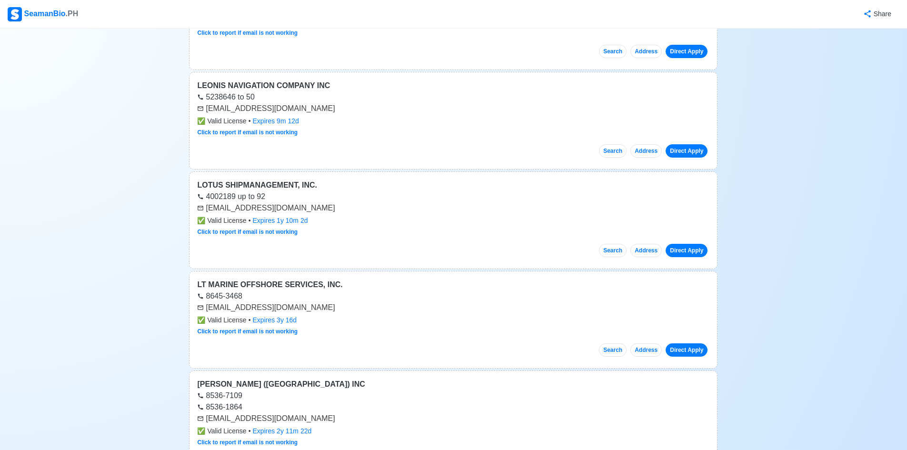
drag, startPoint x: 332, startPoint y: 208, endPoint x: 205, endPoint y: 210, distance: 127.6
click at [205, 210] on div "[EMAIL_ADDRESS][DOMAIN_NAME]" at bounding box center [453, 207] width 512 height 11
copy div "[EMAIL_ADDRESS][DOMAIN_NAME]"
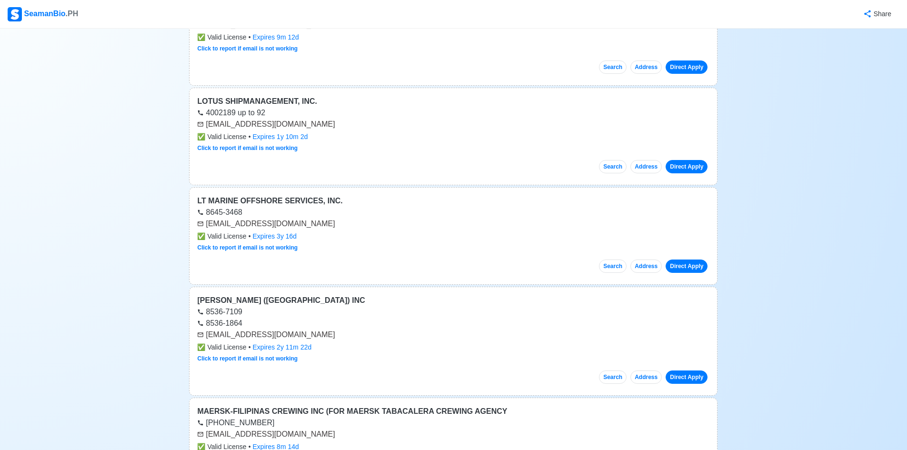
scroll to position [952, 0]
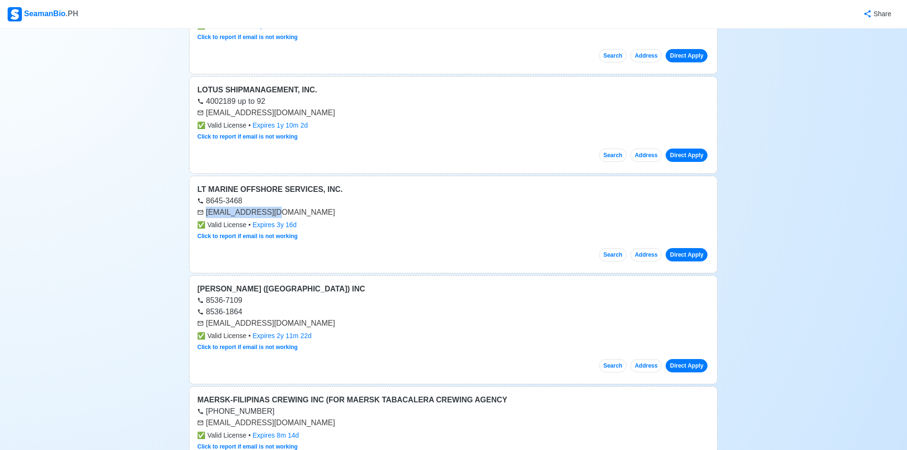
drag, startPoint x: 274, startPoint y: 215, endPoint x: 206, endPoint y: 216, distance: 67.6
click at [206, 216] on div "[EMAIL_ADDRESS][DOMAIN_NAME]" at bounding box center [453, 212] width 512 height 11
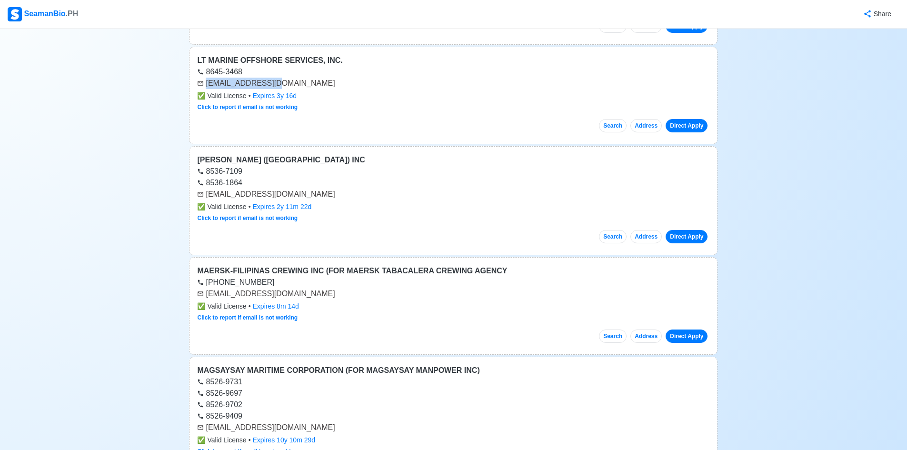
scroll to position [1095, 0]
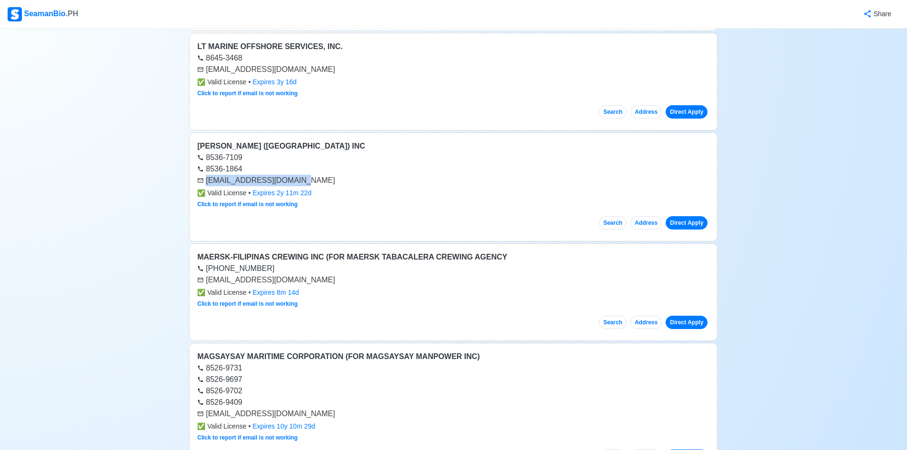
drag, startPoint x: 272, startPoint y: 179, endPoint x: 207, endPoint y: 180, distance: 64.8
click at [207, 180] on div "[EMAIL_ADDRESS][DOMAIN_NAME]" at bounding box center [453, 180] width 512 height 11
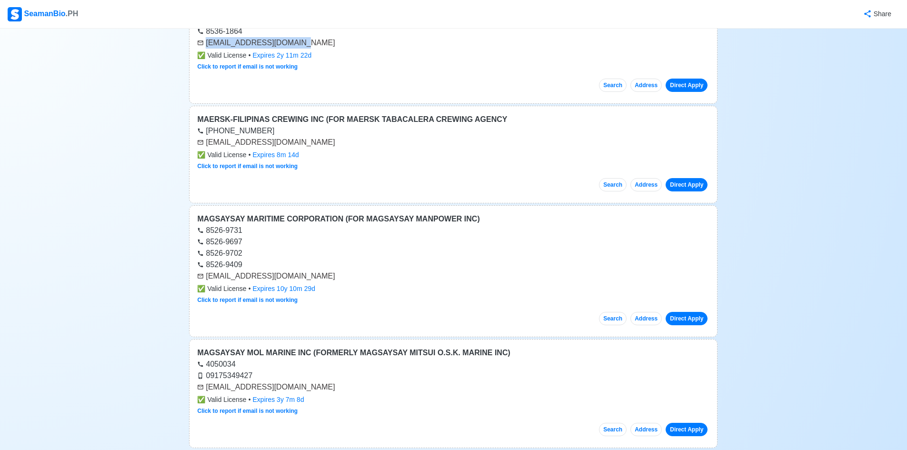
scroll to position [1238, 0]
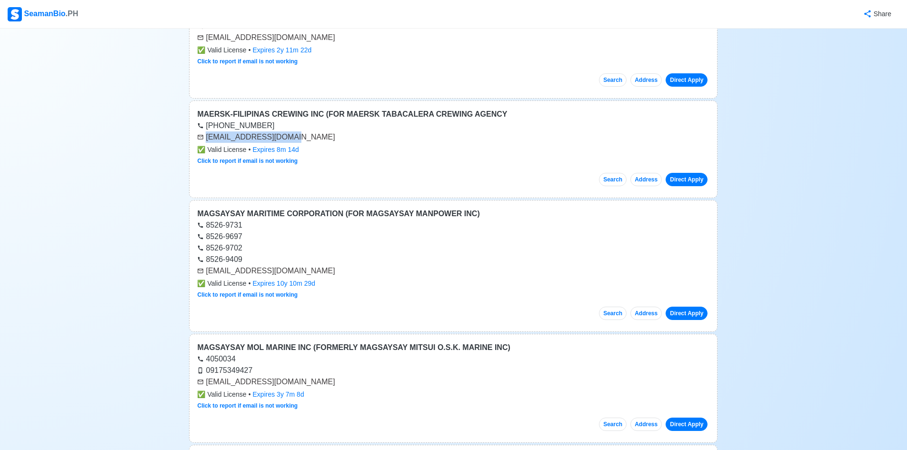
drag, startPoint x: 302, startPoint y: 136, endPoint x: 202, endPoint y: 135, distance: 100.0
click at [202, 135] on div "[EMAIL_ADDRESS][DOMAIN_NAME]" at bounding box center [453, 136] width 512 height 11
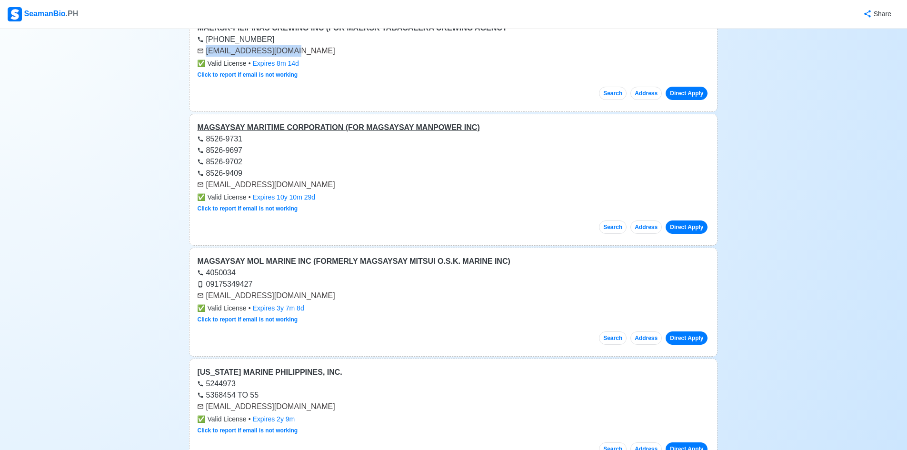
scroll to position [1333, 0]
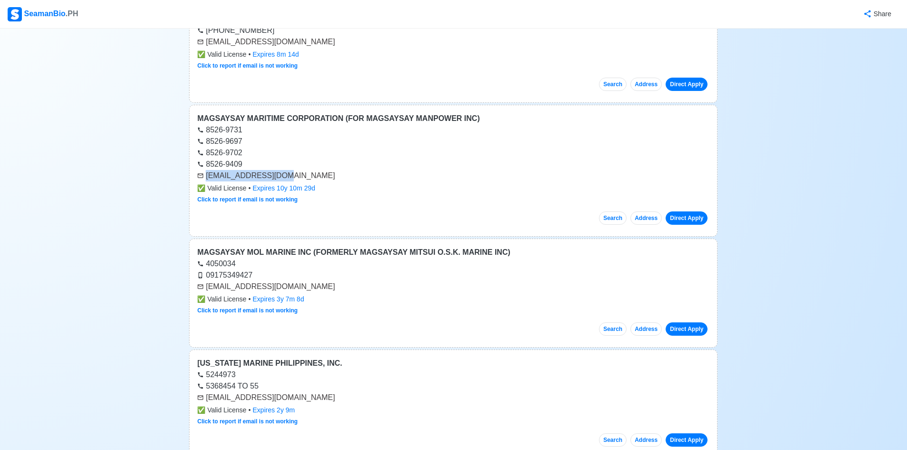
drag, startPoint x: 283, startPoint y: 176, endPoint x: 207, endPoint y: 177, distance: 75.7
click at [207, 177] on div "[EMAIL_ADDRESS][DOMAIN_NAME]" at bounding box center [453, 175] width 512 height 11
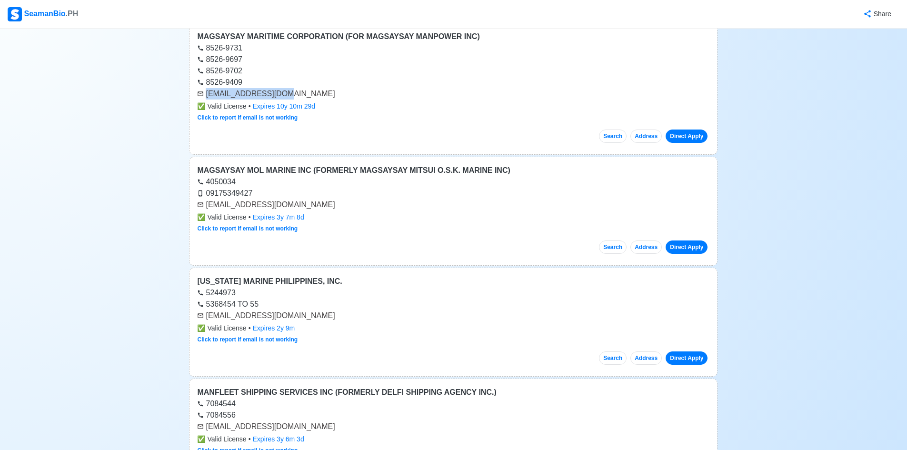
scroll to position [1429, 0]
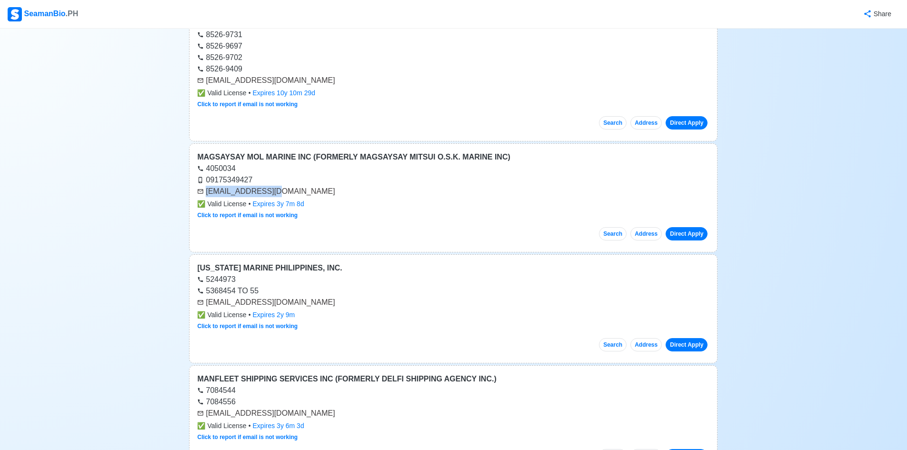
drag, startPoint x: 286, startPoint y: 195, endPoint x: 206, endPoint y: 194, distance: 80.0
click at [206, 194] on div "[EMAIL_ADDRESS][DOMAIN_NAME]" at bounding box center [453, 191] width 512 height 11
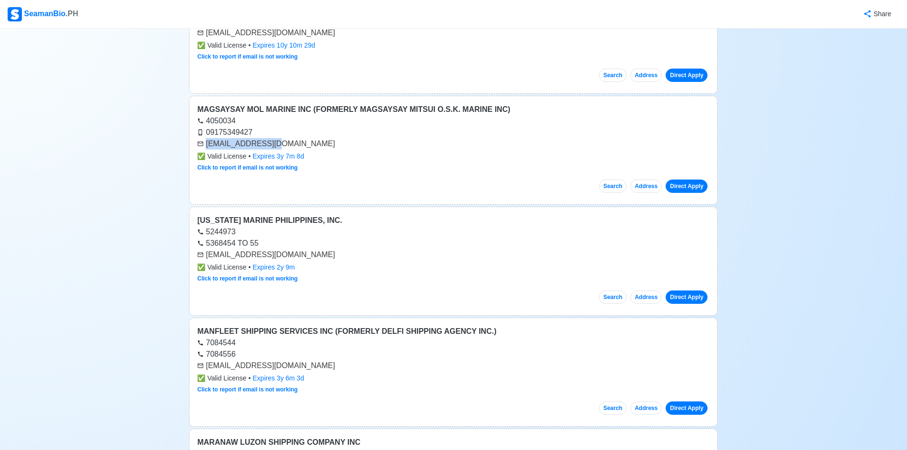
scroll to position [1524, 0]
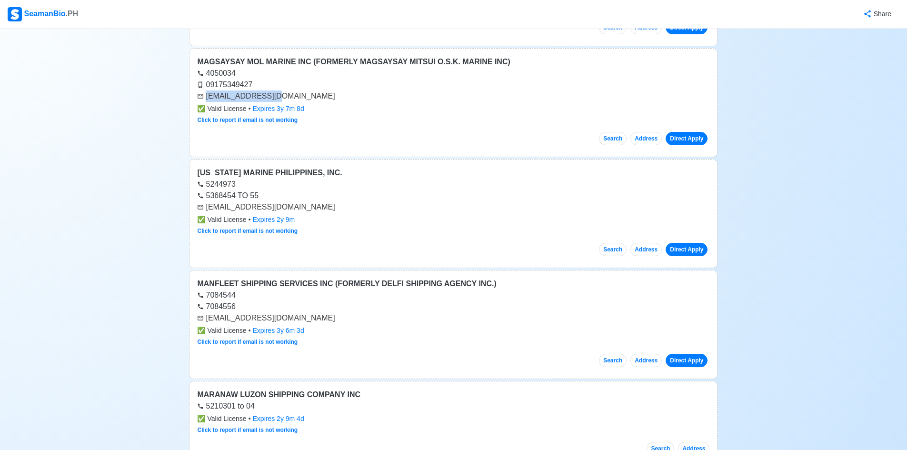
drag, startPoint x: 338, startPoint y: 210, endPoint x: 203, endPoint y: 211, distance: 135.3
click at [203, 211] on div "[EMAIL_ADDRESS][DOMAIN_NAME]" at bounding box center [453, 206] width 512 height 11
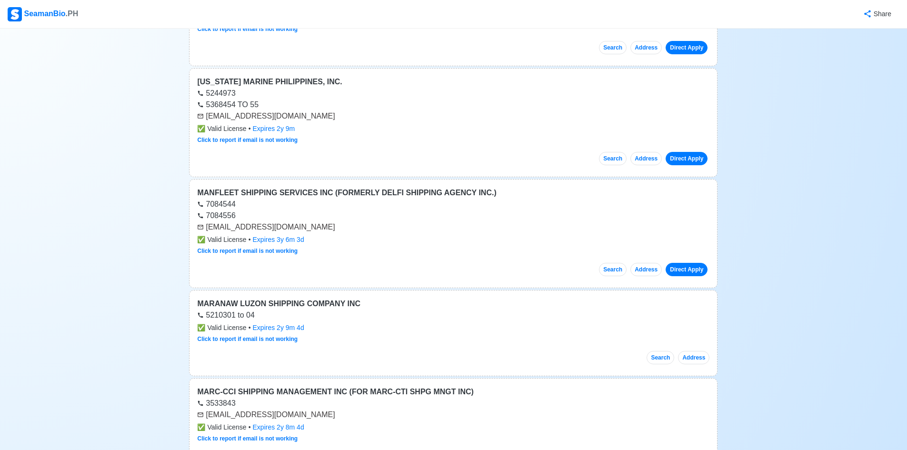
scroll to position [1619, 0]
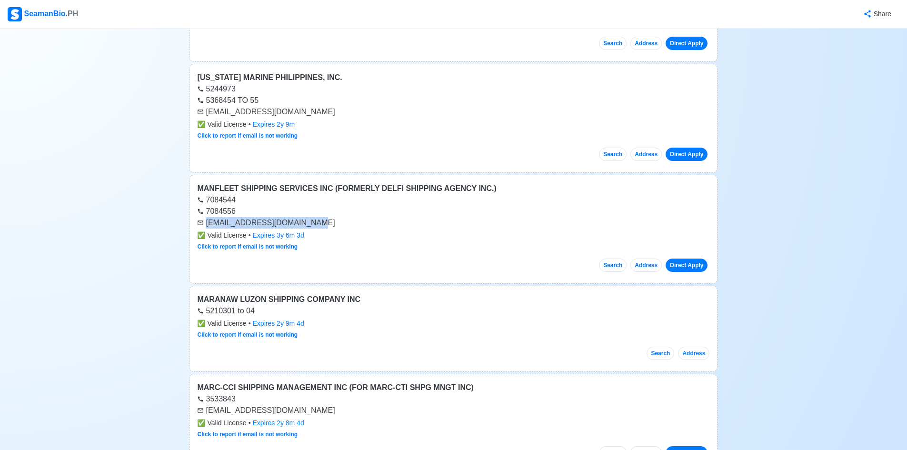
drag, startPoint x: 287, startPoint y: 220, endPoint x: 198, endPoint y: 228, distance: 89.3
click at [198, 228] on div "[EMAIL_ADDRESS][DOMAIN_NAME]" at bounding box center [453, 222] width 512 height 11
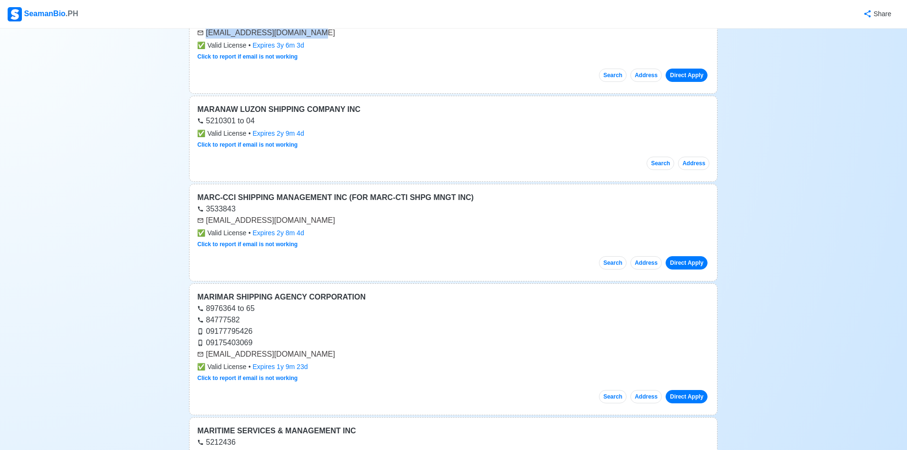
scroll to position [1810, 0]
drag, startPoint x: 282, startPoint y: 223, endPoint x: 205, endPoint y: 221, distance: 77.2
click at [205, 221] on div "[EMAIL_ADDRESS][DOMAIN_NAME]" at bounding box center [453, 219] width 512 height 11
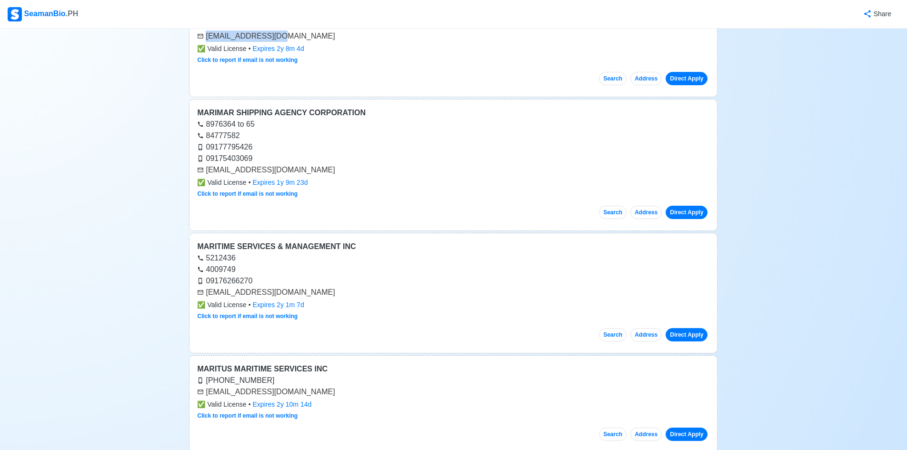
scroll to position [2000, 0]
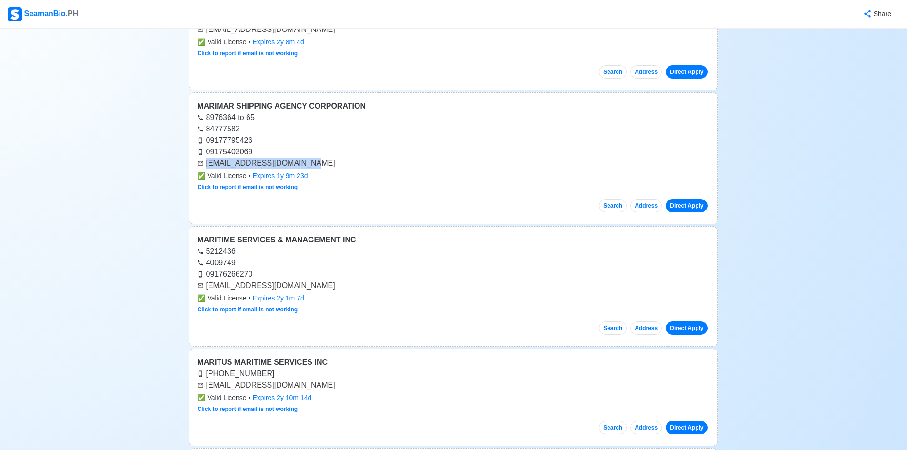
drag, startPoint x: 307, startPoint y: 165, endPoint x: 206, endPoint y: 165, distance: 101.4
click at [206, 165] on div "[EMAIL_ADDRESS][DOMAIN_NAME]" at bounding box center [453, 163] width 512 height 11
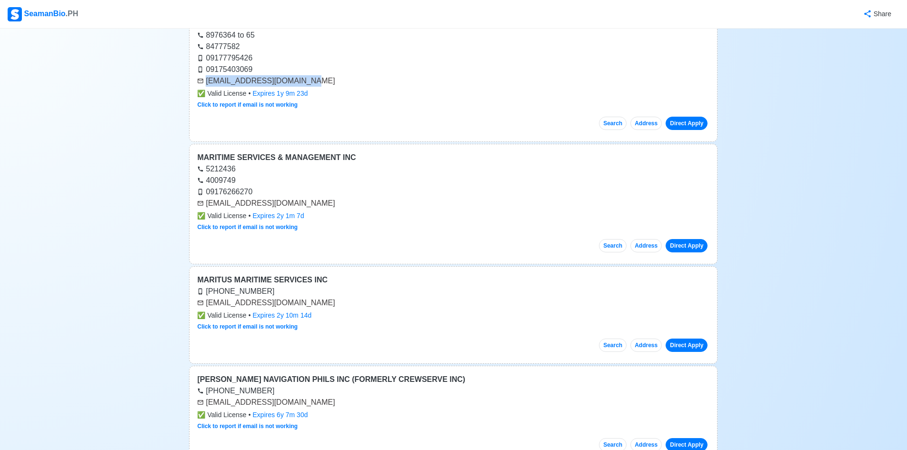
scroll to position [2095, 0]
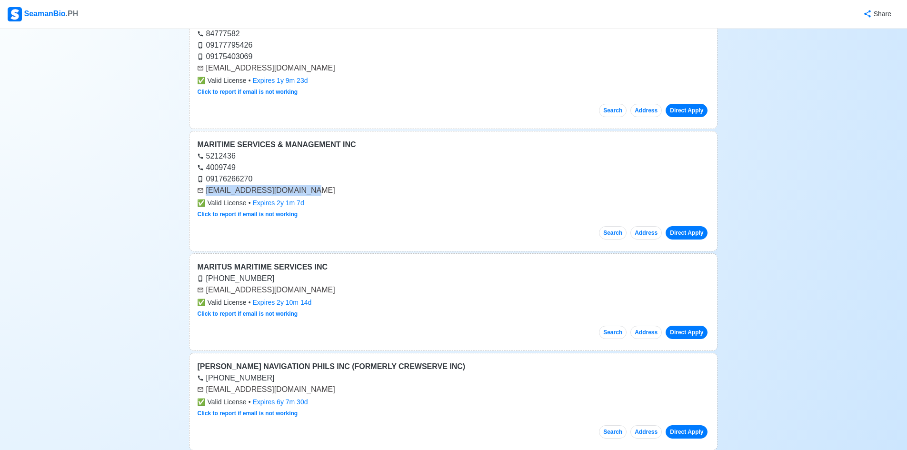
drag, startPoint x: 305, startPoint y: 190, endPoint x: 204, endPoint y: 189, distance: 100.5
click at [206, 192] on div "[EMAIL_ADDRESS][DOMAIN_NAME]" at bounding box center [453, 190] width 512 height 11
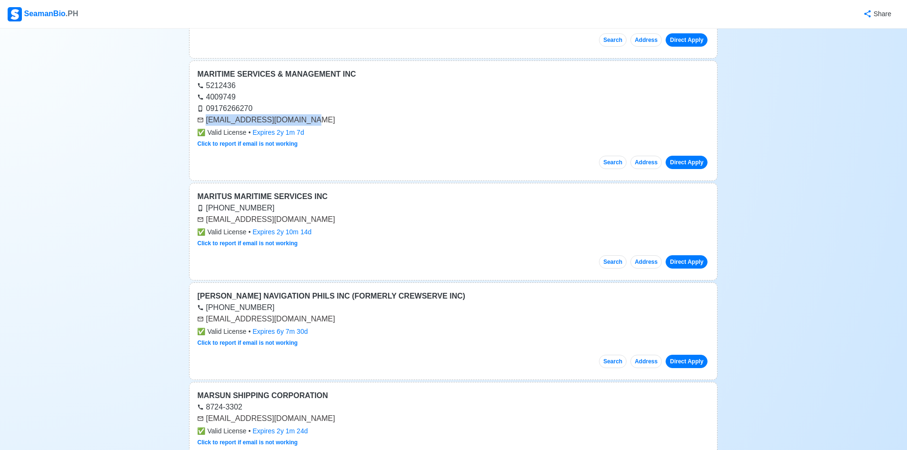
scroll to position [2191, 0]
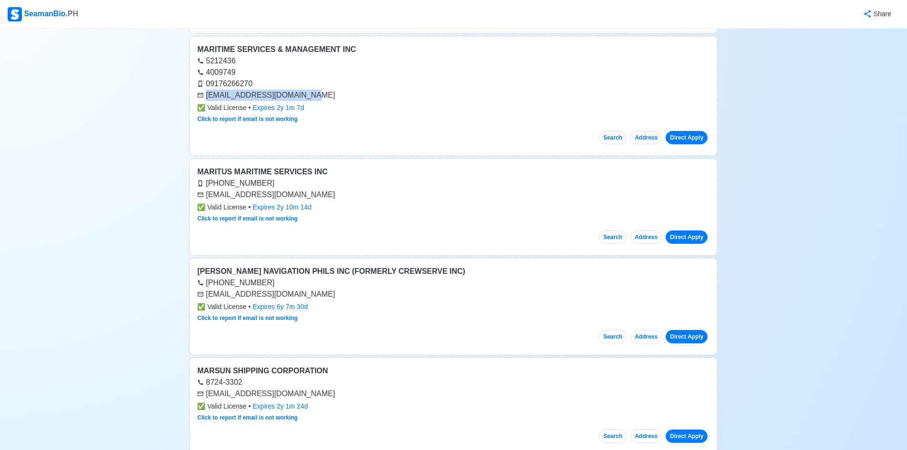
drag, startPoint x: 324, startPoint y: 199, endPoint x: 206, endPoint y: 195, distance: 117.7
click at [206, 195] on div "[EMAIL_ADDRESS][DOMAIN_NAME]" at bounding box center [453, 194] width 512 height 11
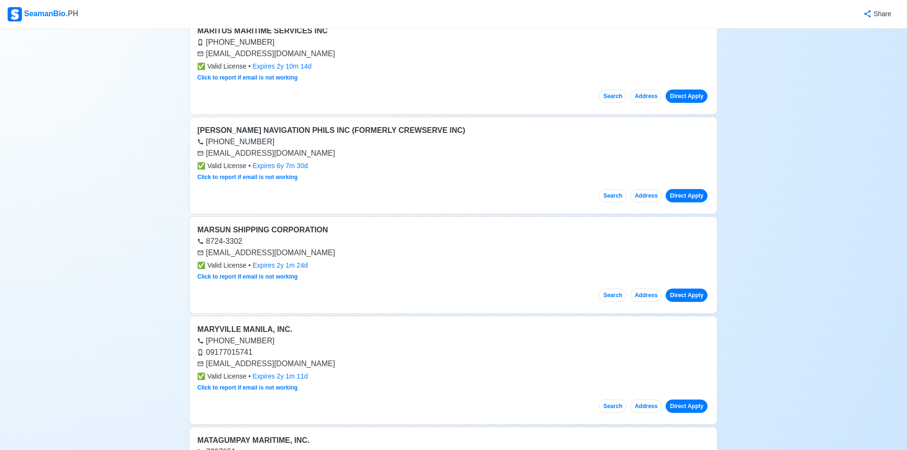
scroll to position [2334, 0]
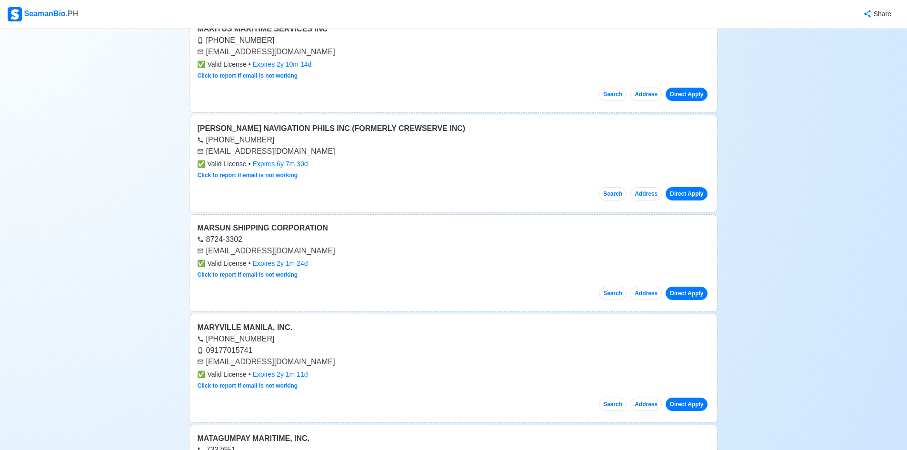
drag, startPoint x: 338, startPoint y: 154, endPoint x: 207, endPoint y: 150, distance: 131.0
click at [207, 150] on div "[EMAIL_ADDRESS][DOMAIN_NAME]" at bounding box center [453, 151] width 512 height 11
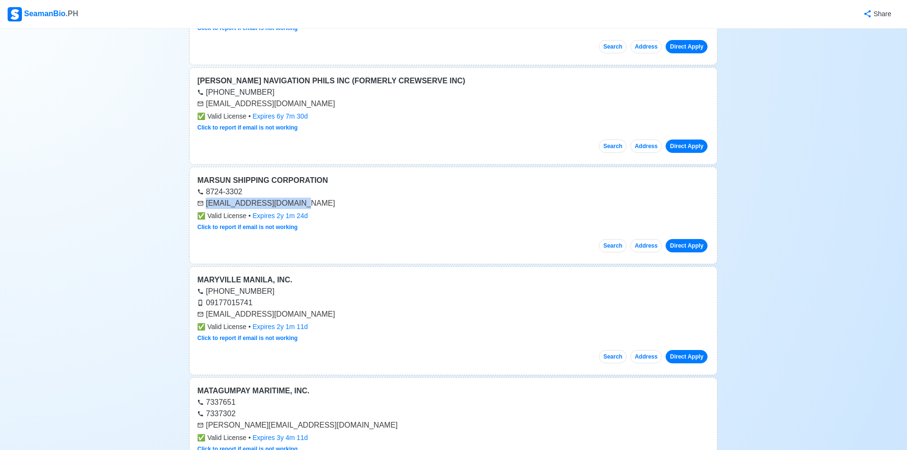
drag, startPoint x: 304, startPoint y: 205, endPoint x: 204, endPoint y: 209, distance: 100.1
click at [204, 209] on div "MARSUN SHIPPING CORPORATION 8724-3302 [EMAIL_ADDRESS][DOMAIN_NAME] ✅ Valid Lice…" at bounding box center [453, 216] width 529 height 98
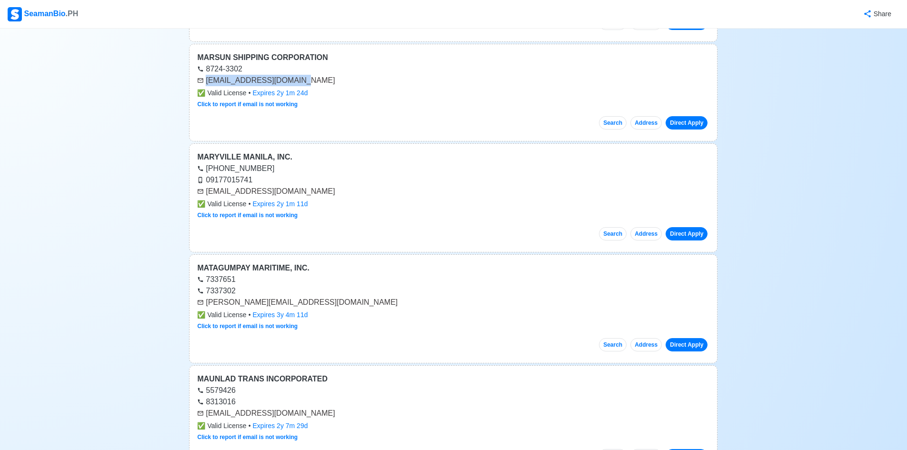
scroll to position [2572, 0]
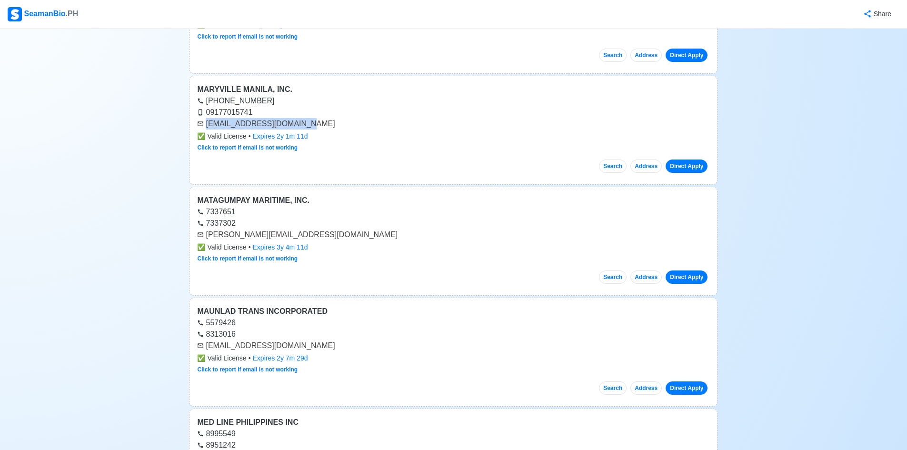
drag, startPoint x: 303, startPoint y: 127, endPoint x: 190, endPoint y: 126, distance: 113.3
click at [190, 126] on div "MARYVILLE MANILA, INC. [PHONE_NUMBER] 09177015741 [EMAIL_ADDRESS][DOMAIN_NAME] …" at bounding box center [453, 130] width 529 height 109
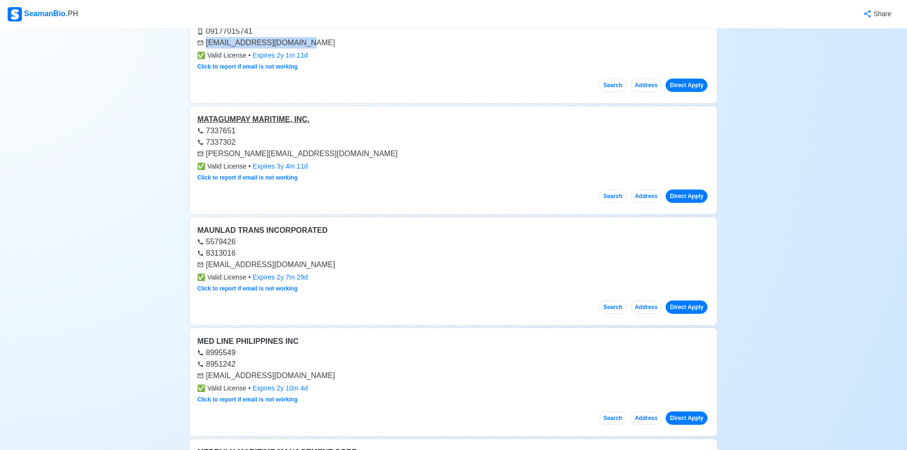
scroll to position [2667, 0]
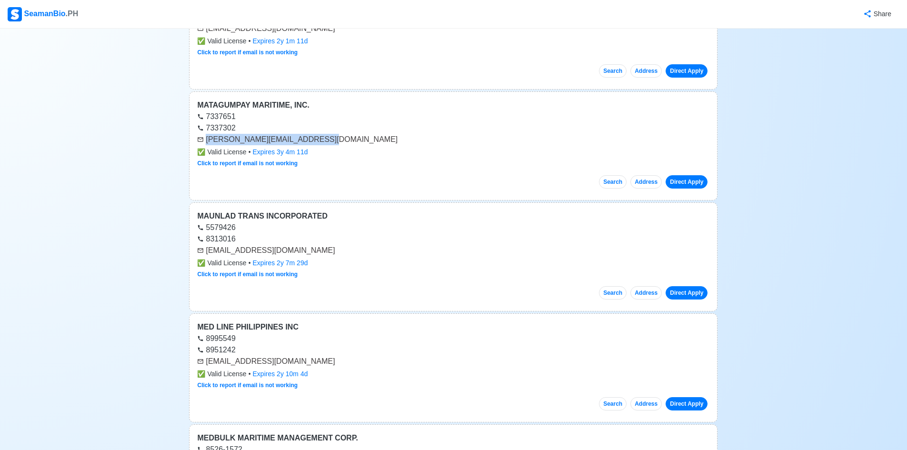
drag, startPoint x: 326, startPoint y: 139, endPoint x: 203, endPoint y: 141, distance: 123.4
click at [203, 141] on div "[PERSON_NAME][EMAIL_ADDRESS][DOMAIN_NAME]" at bounding box center [453, 139] width 512 height 11
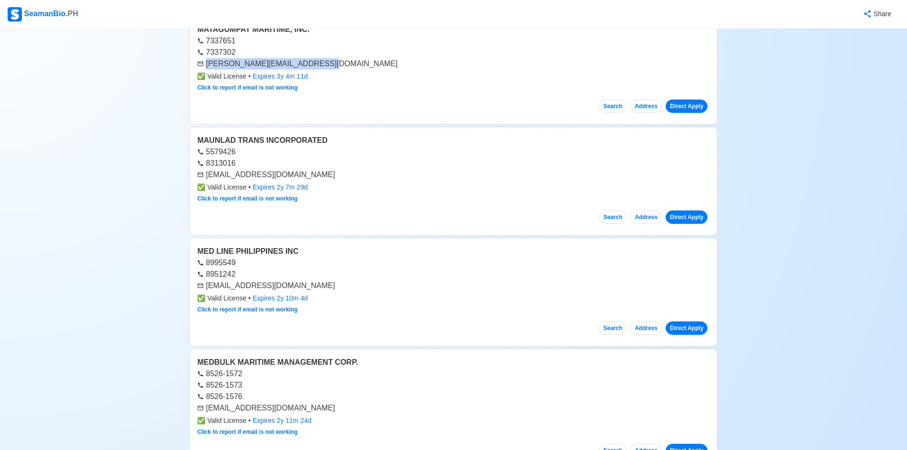
scroll to position [2762, 0]
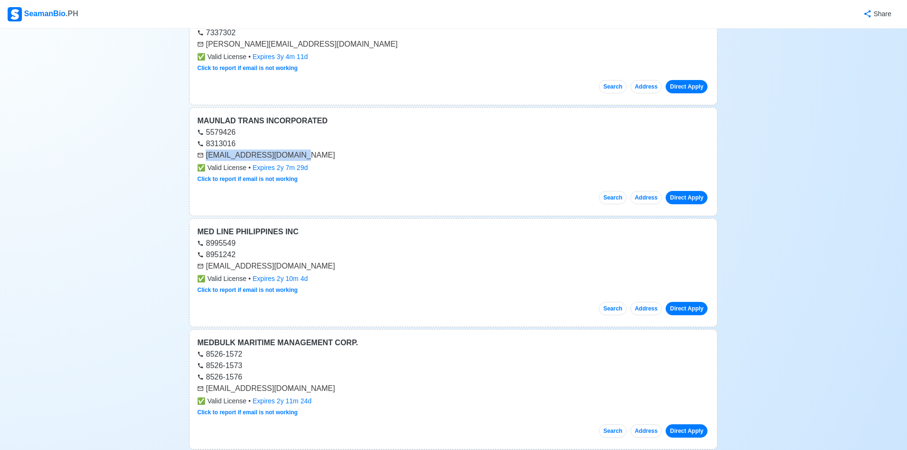
drag, startPoint x: 295, startPoint y: 155, endPoint x: 206, endPoint y: 154, distance: 88.6
click at [206, 154] on div "[EMAIL_ADDRESS][DOMAIN_NAME]" at bounding box center [453, 155] width 512 height 11
drag, startPoint x: 286, startPoint y: 267, endPoint x: 205, endPoint y: 263, distance: 81.0
click at [205, 263] on div "[EMAIL_ADDRESS][DOMAIN_NAME]" at bounding box center [453, 266] width 512 height 11
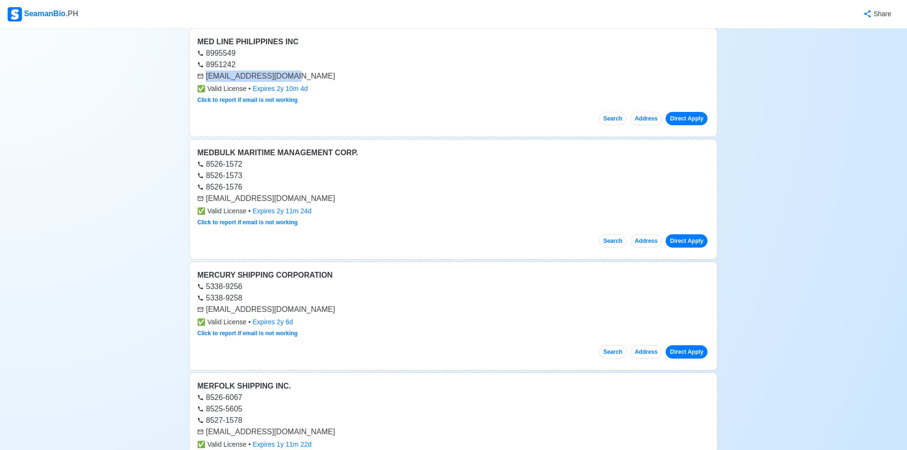
scroll to position [2953, 0]
drag, startPoint x: 316, startPoint y: 202, endPoint x: 205, endPoint y: 202, distance: 110.5
click at [205, 202] on div "[EMAIL_ADDRESS][DOMAIN_NAME]" at bounding box center [453, 197] width 512 height 11
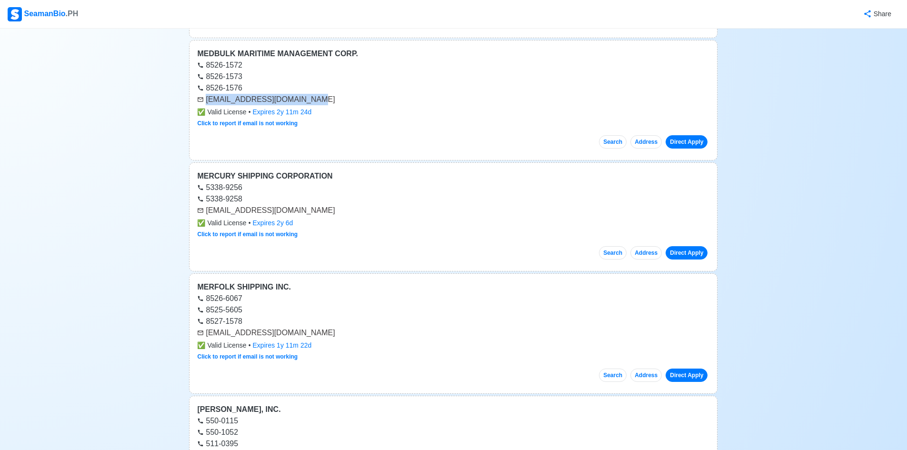
scroll to position [3096, 0]
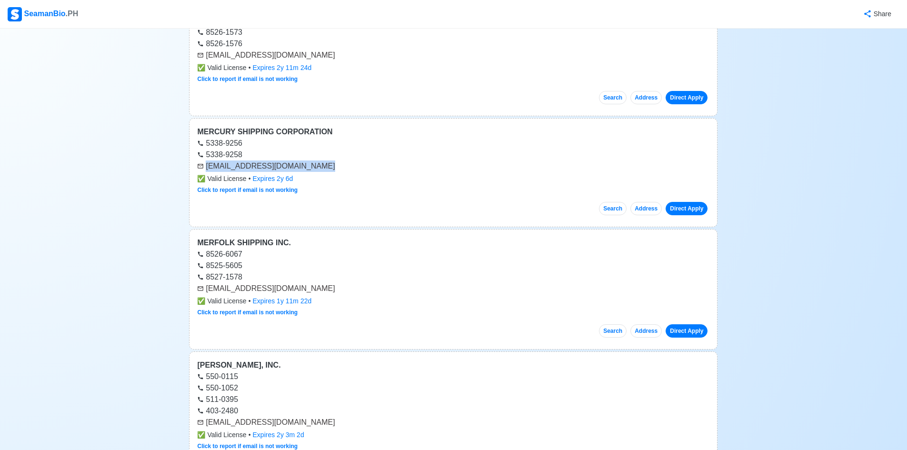
drag, startPoint x: 307, startPoint y: 167, endPoint x: 206, endPoint y: 164, distance: 101.0
click at [206, 164] on div "[EMAIL_ADDRESS][DOMAIN_NAME]" at bounding box center [453, 165] width 512 height 11
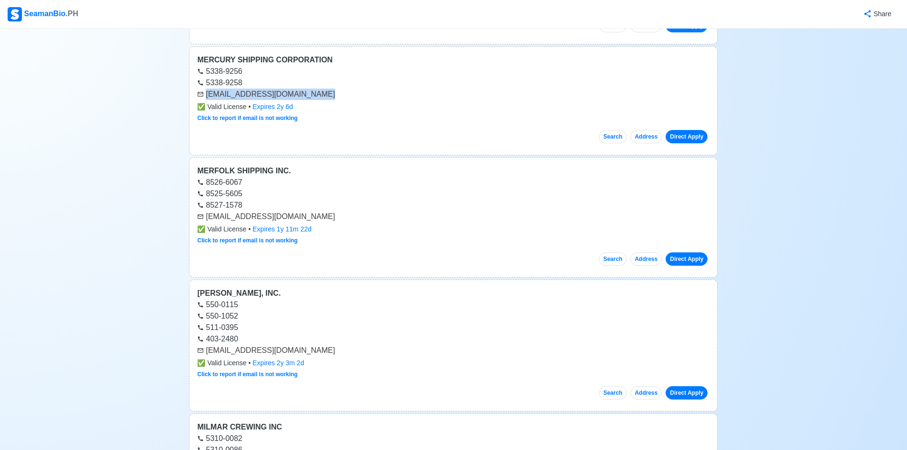
scroll to position [3238, 0]
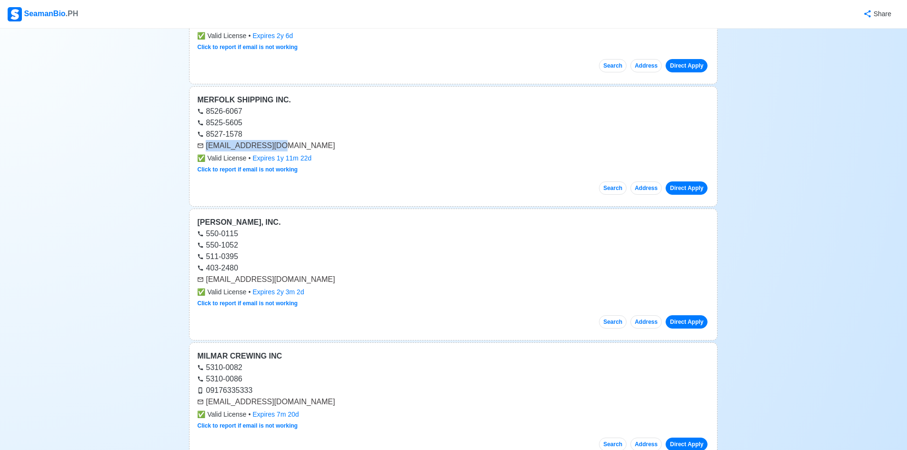
drag, startPoint x: 281, startPoint y: 149, endPoint x: 206, endPoint y: 151, distance: 75.8
click at [206, 151] on div "MERFOLK SHIPPING INC. 8526-6067 8525-5605 8527-1578 [EMAIL_ADDRESS][DOMAIN_NAME…" at bounding box center [453, 146] width 529 height 120
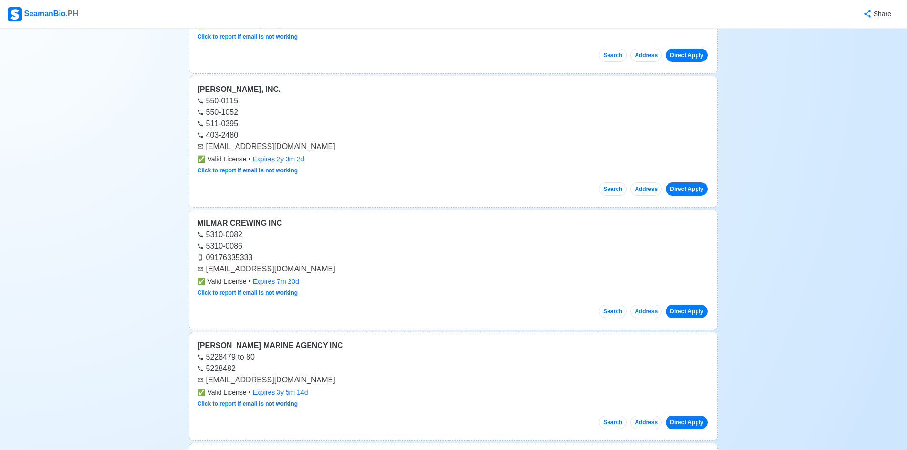
scroll to position [3381, 0]
